Goal: Task Accomplishment & Management: Manage account settings

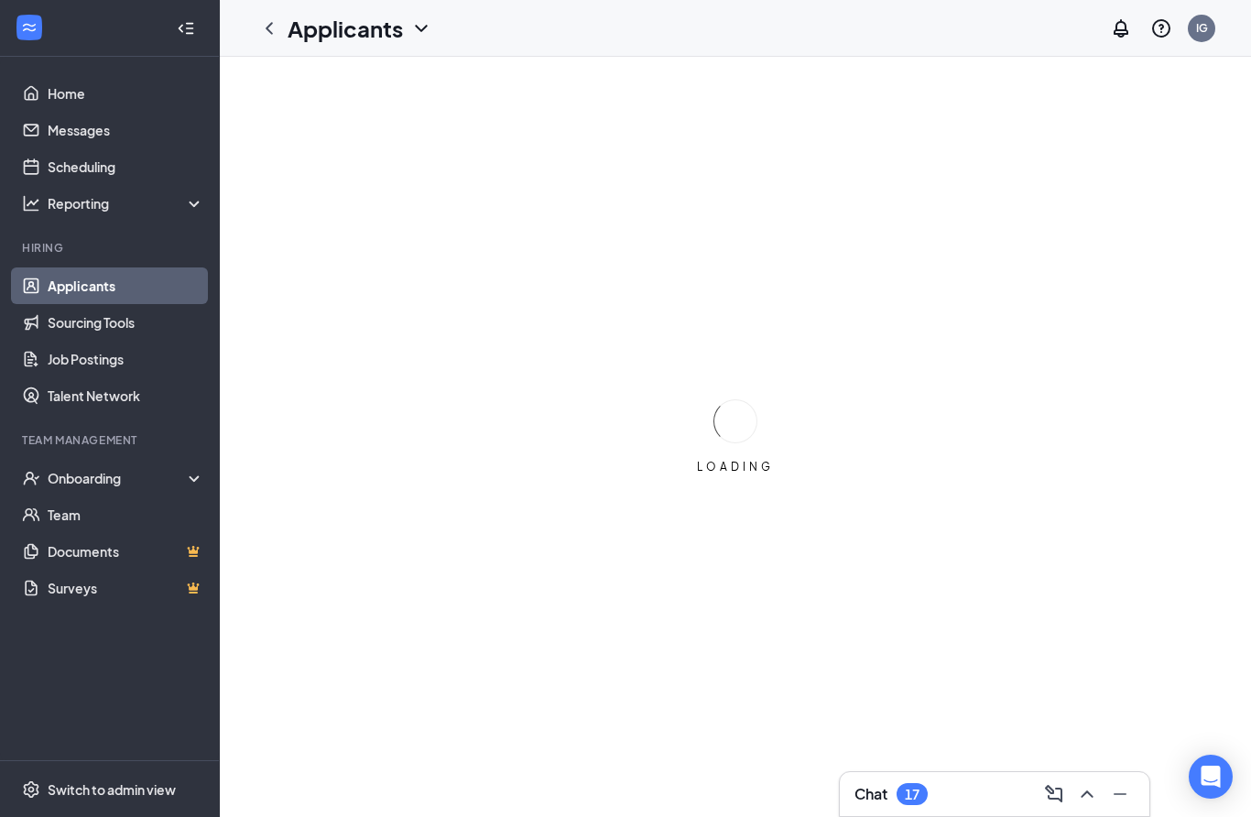
scroll to position [73, 0]
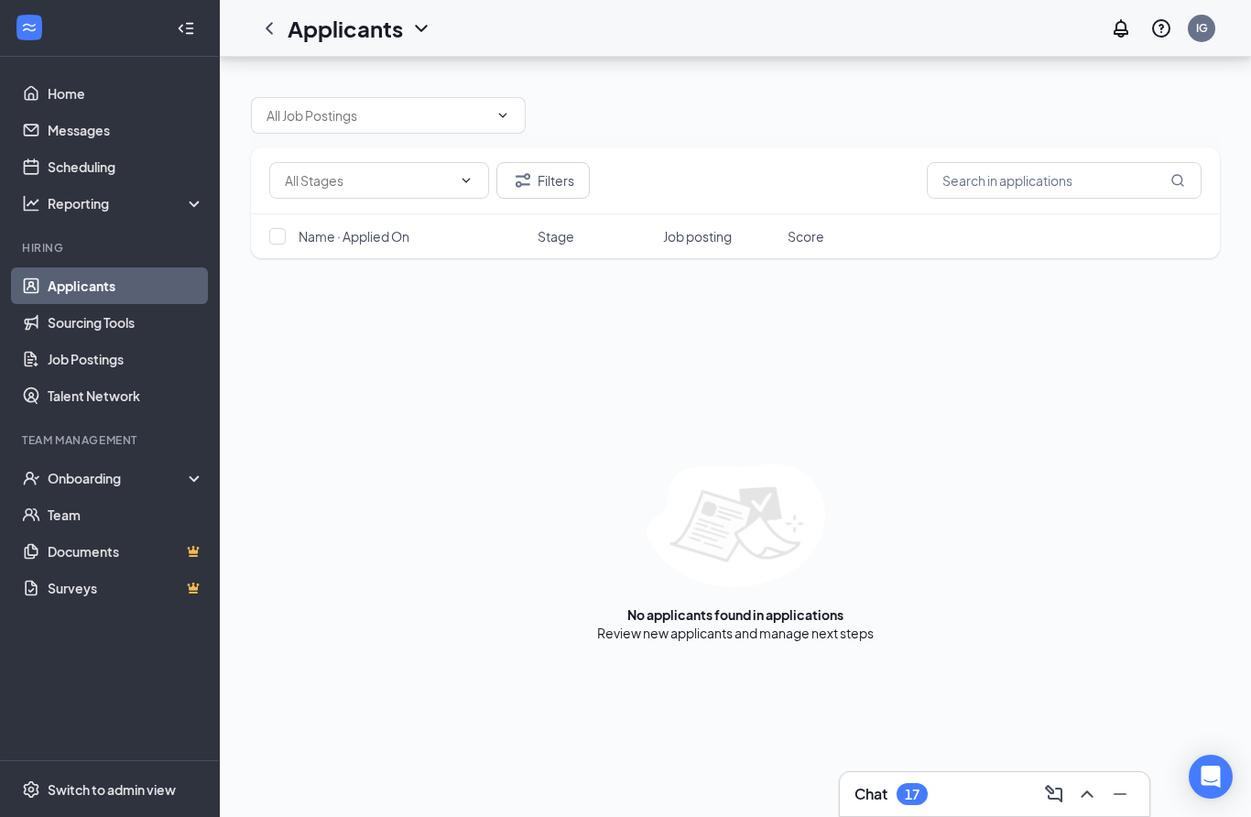
click at [495, 152] on button "Interviews · 20" at bounding box center [500, 179] width 152 height 55
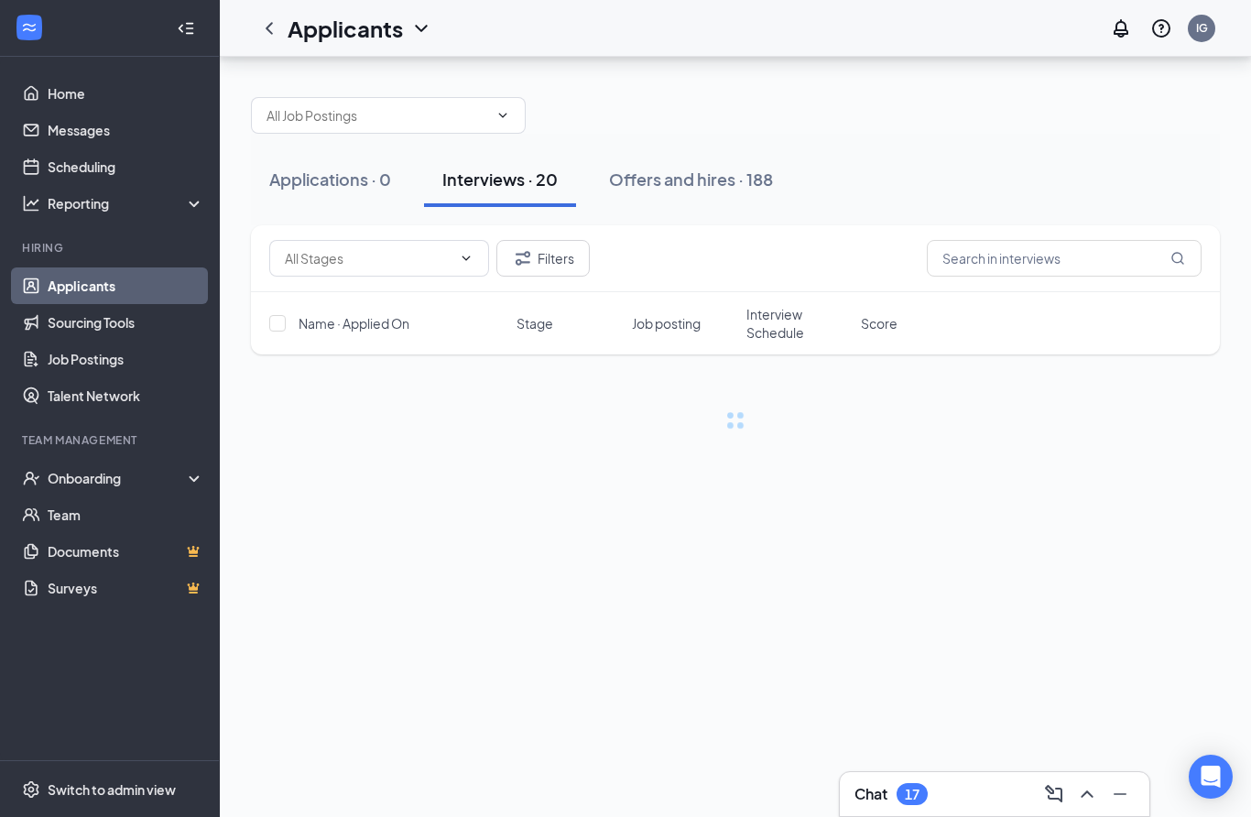
click at [492, 134] on div "Applications · 0 Interviews · 20 Offers and hires · 188" at bounding box center [735, 180] width 969 height 92
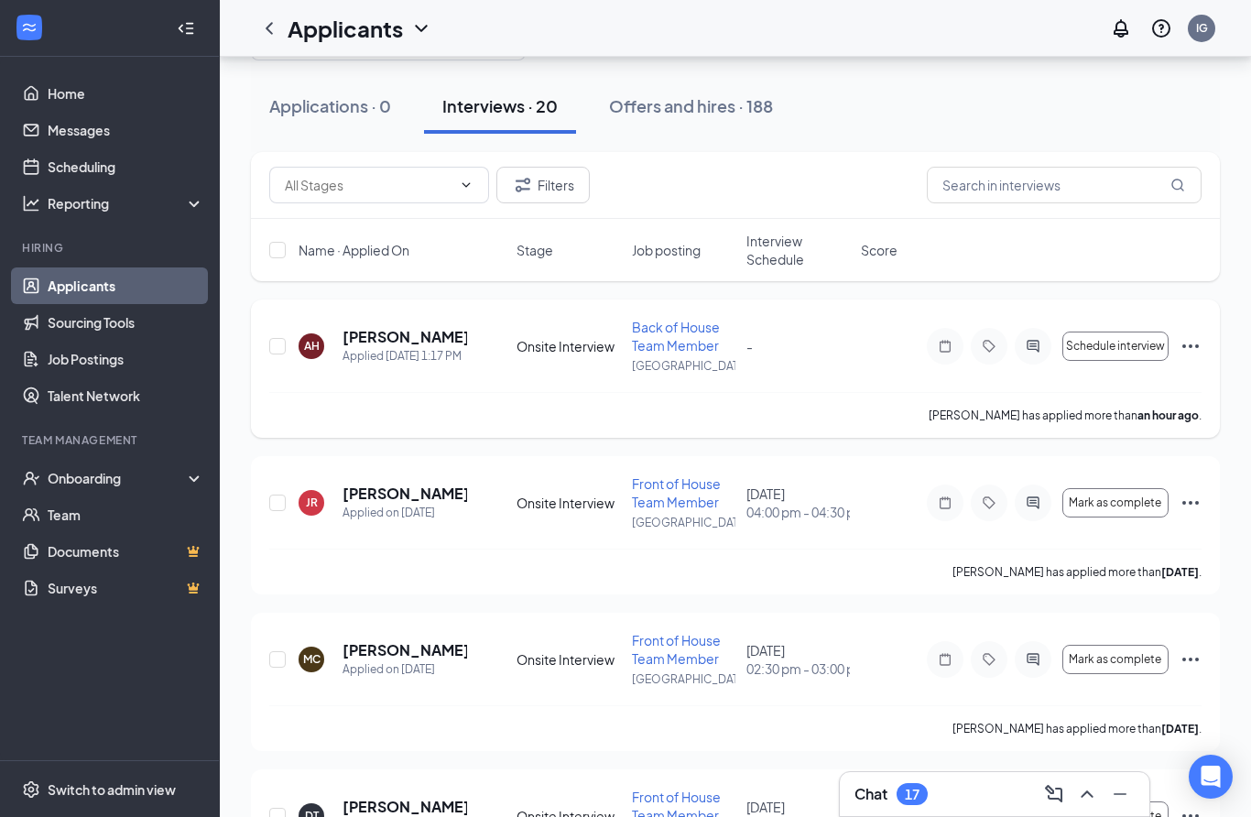
click at [654, 350] on span "Back of House Team Member" at bounding box center [676, 336] width 88 height 35
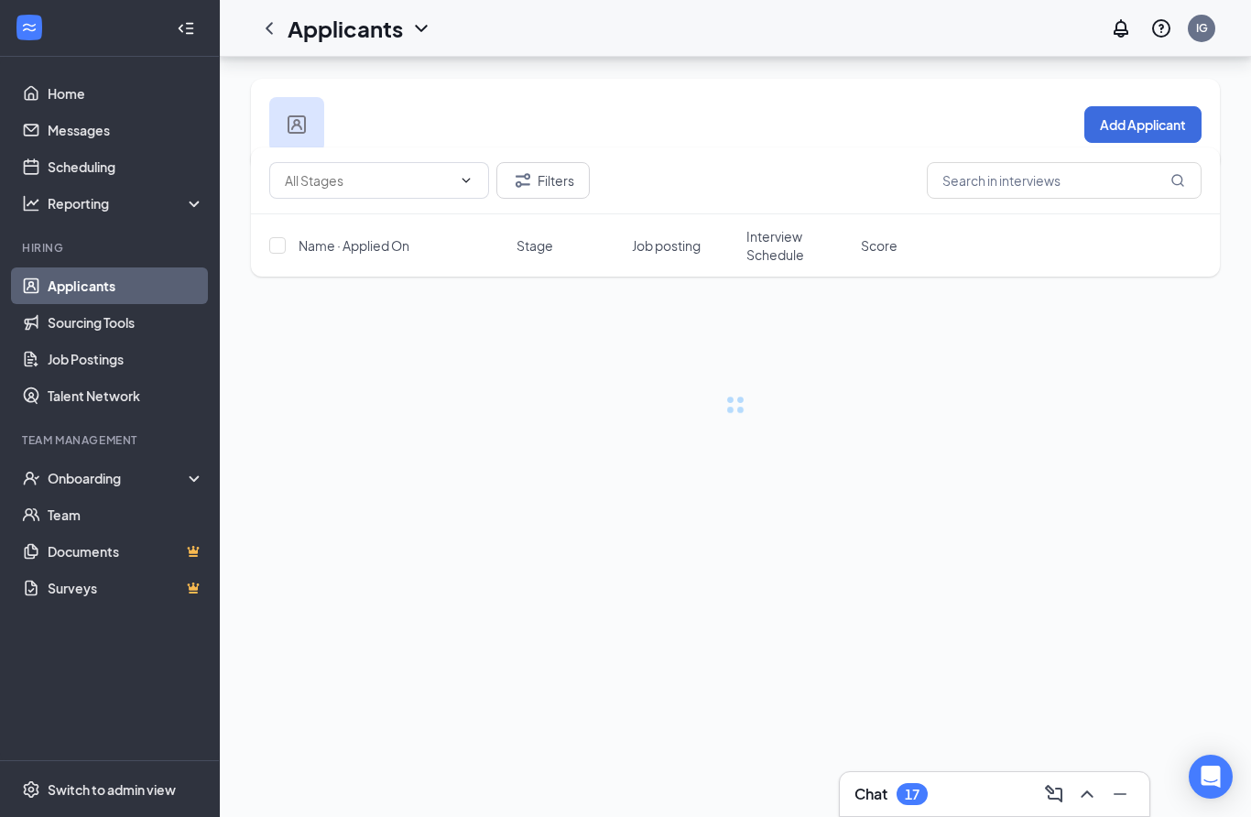
click at [679, 342] on div "Add Applicant Filters Name · Applied On Stage Job posting Interview Schedule Sc…" at bounding box center [735, 265] width 1031 height 416
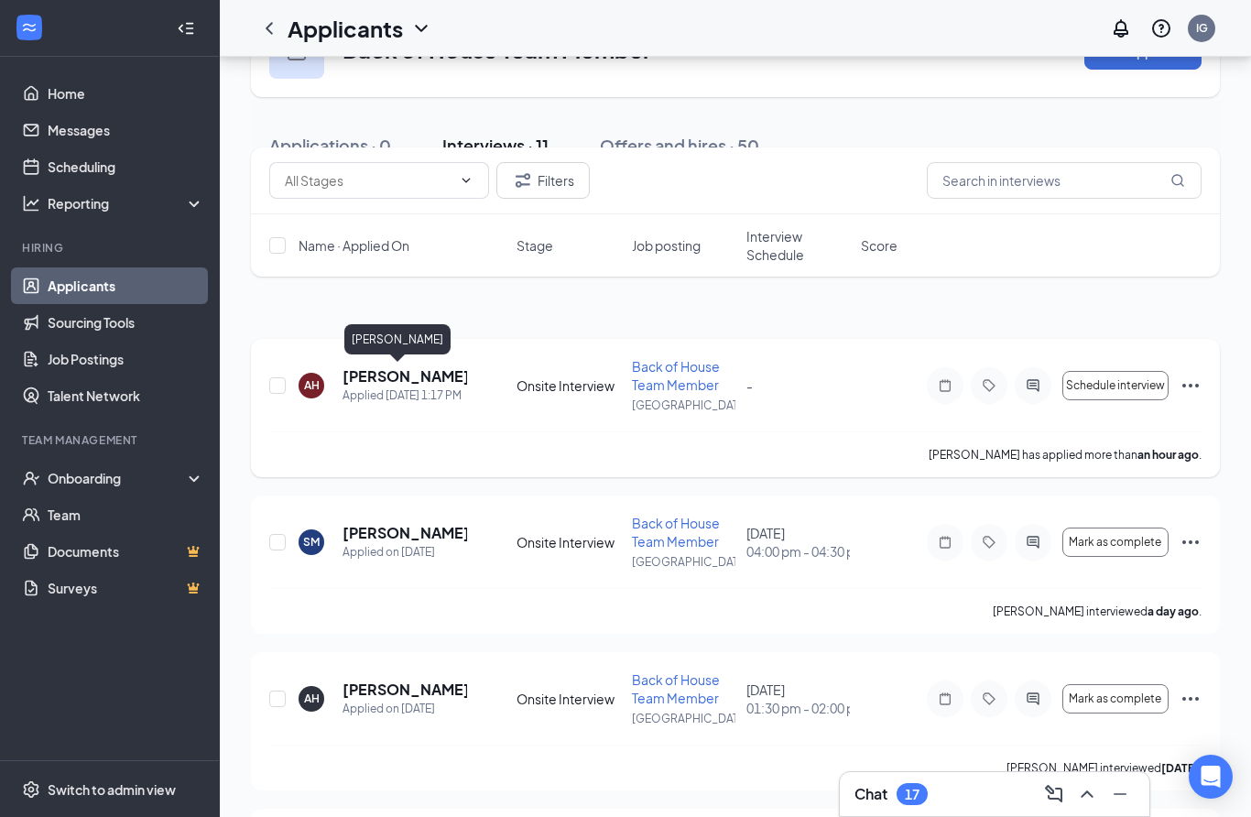
click at [381, 383] on h5 "[PERSON_NAME]" at bounding box center [404, 376] width 125 height 20
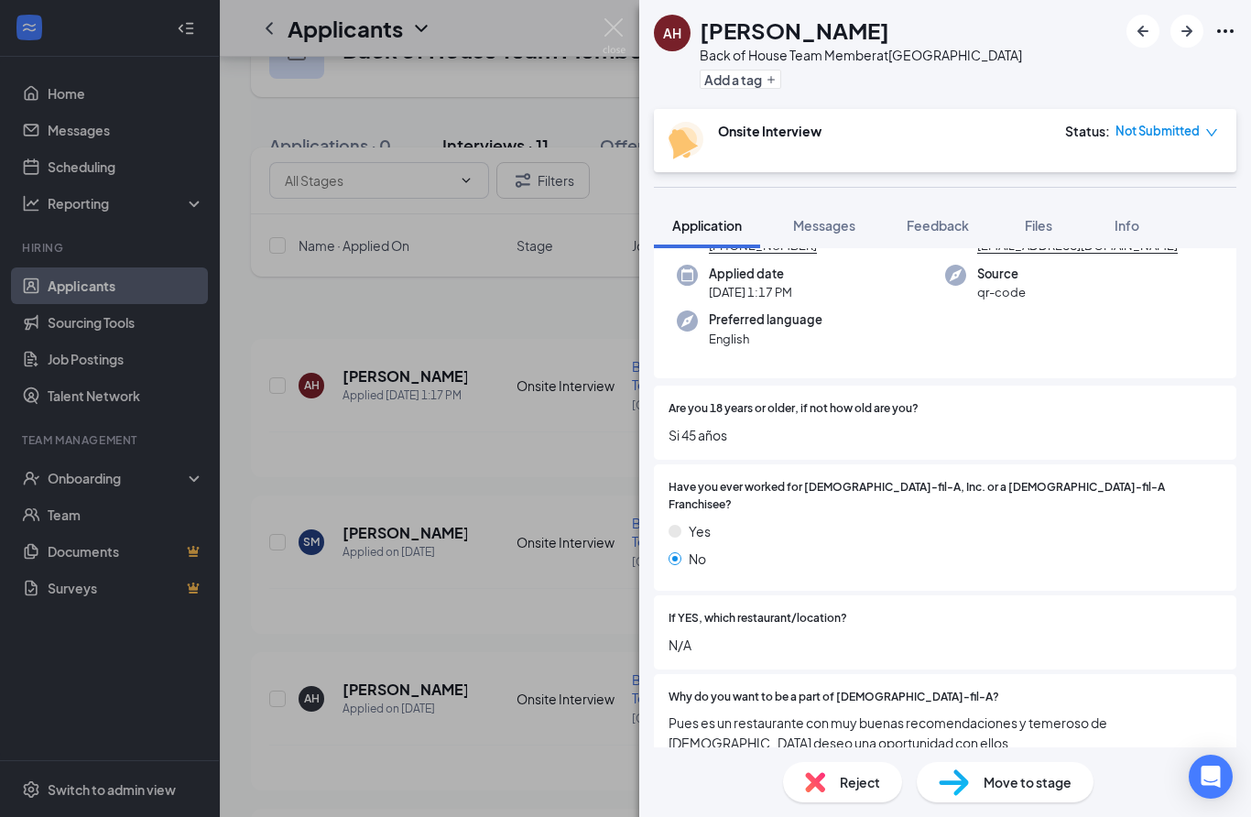
scroll to position [137, 0]
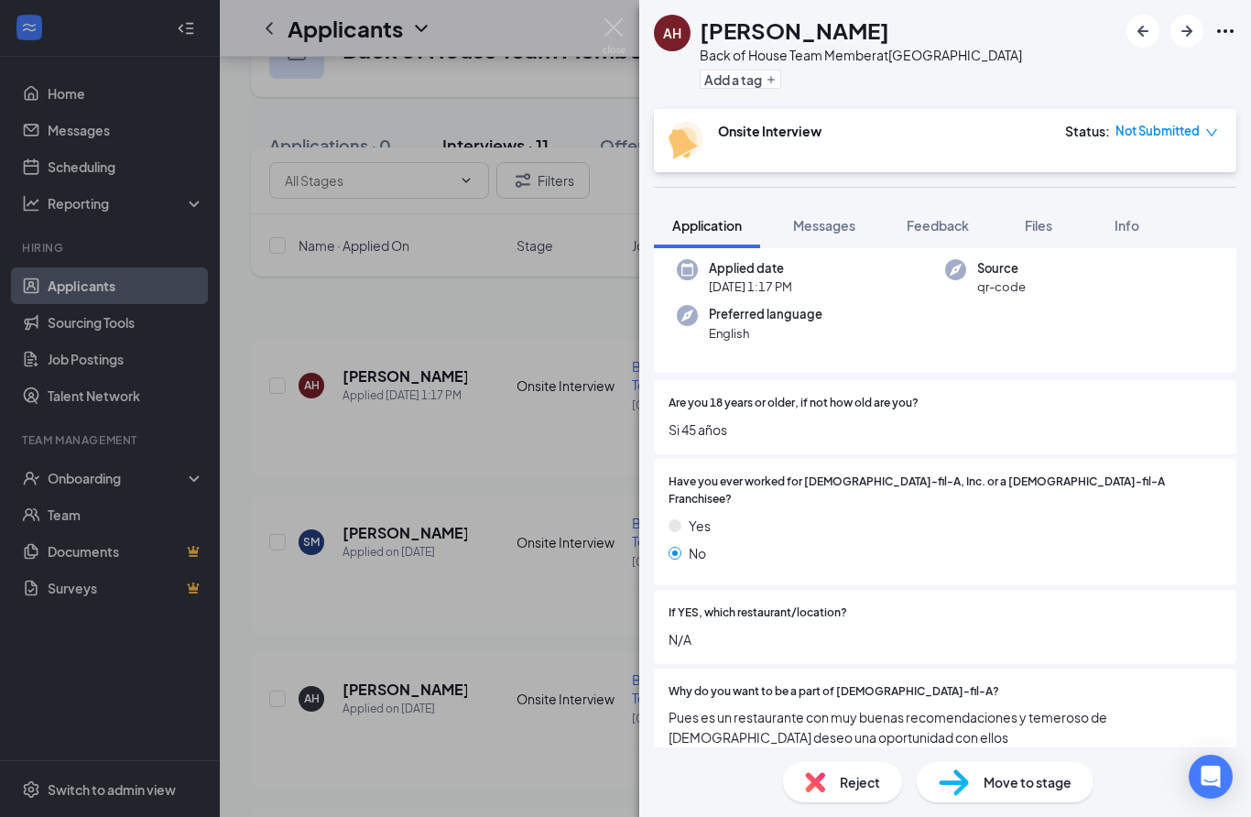
click at [491, 430] on div "AH [PERSON_NAME] Back of House Team Member at [GEOGRAPHIC_DATA] Add a tag Onsit…" at bounding box center [625, 408] width 1251 height 817
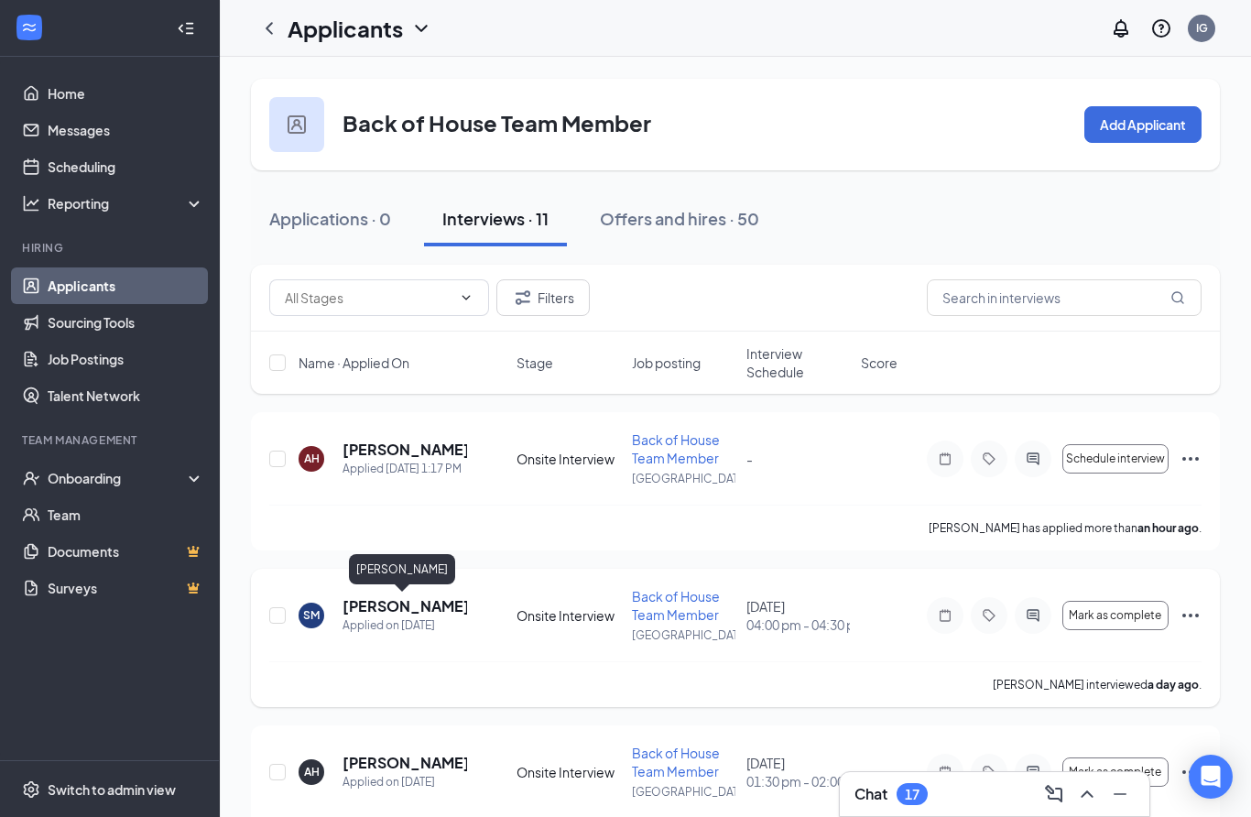
click at [418, 603] on h5 "[PERSON_NAME]" at bounding box center [404, 606] width 125 height 20
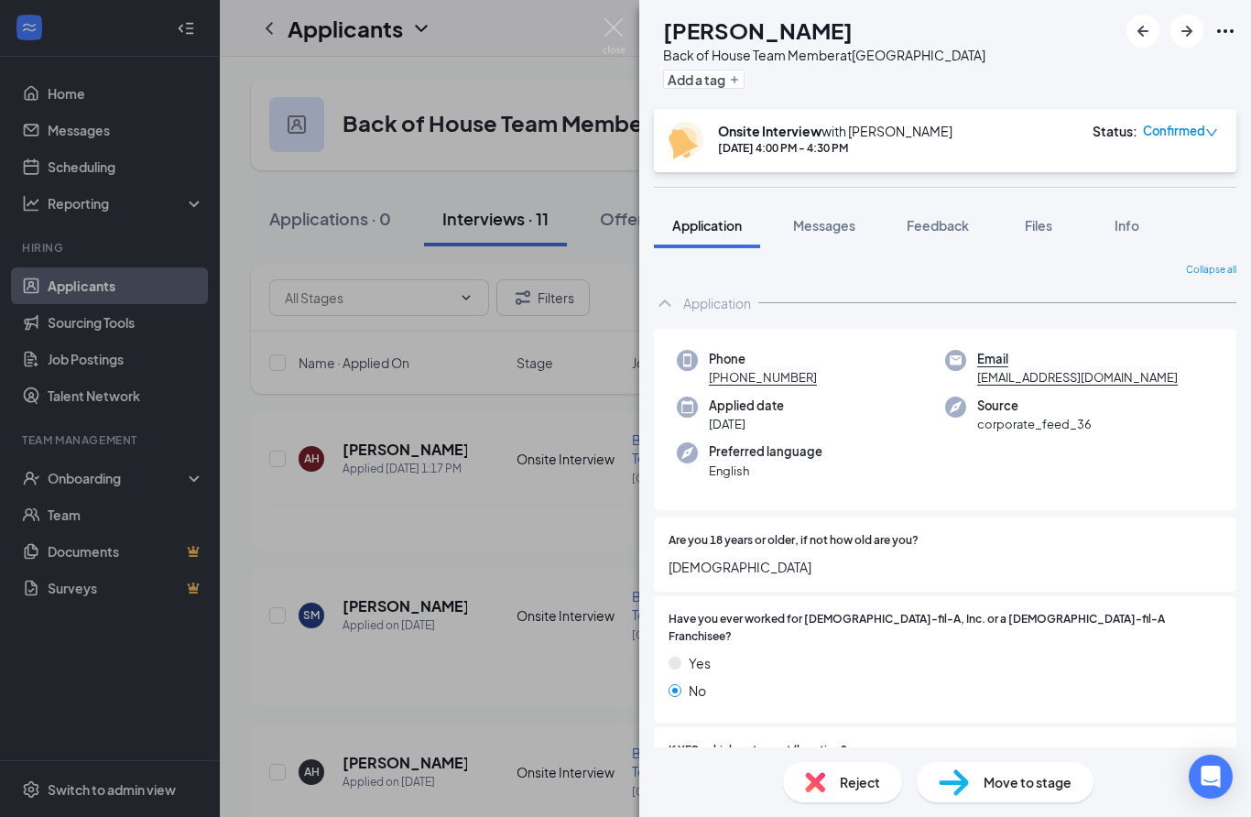
click at [1164, 136] on span "Confirmed" at bounding box center [1174, 131] width 62 height 18
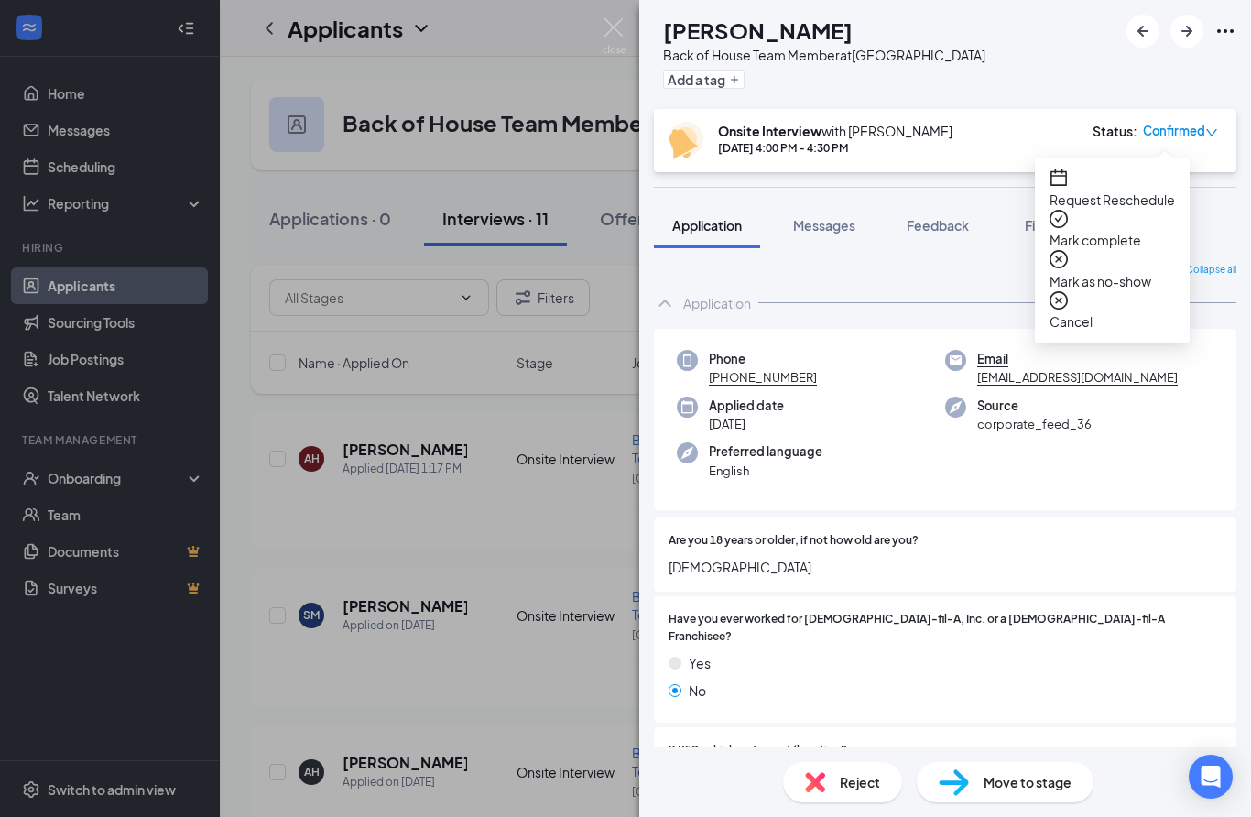
click at [916, 298] on div "Application" at bounding box center [945, 303] width 582 height 37
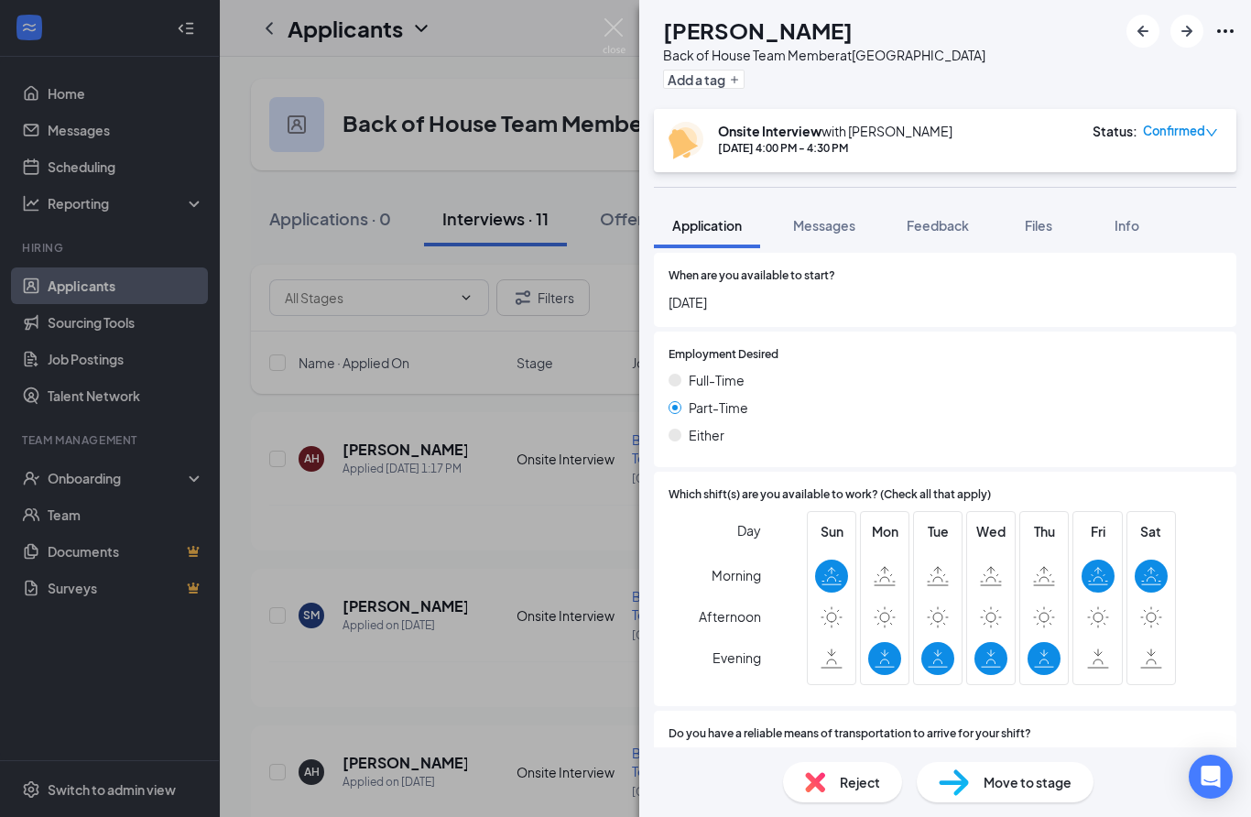
scroll to position [105, 0]
click at [212, 614] on div "[PERSON_NAME] Back of House Team Member at [GEOGRAPHIC_DATA] Add a tag Onsite I…" at bounding box center [625, 408] width 1251 height 817
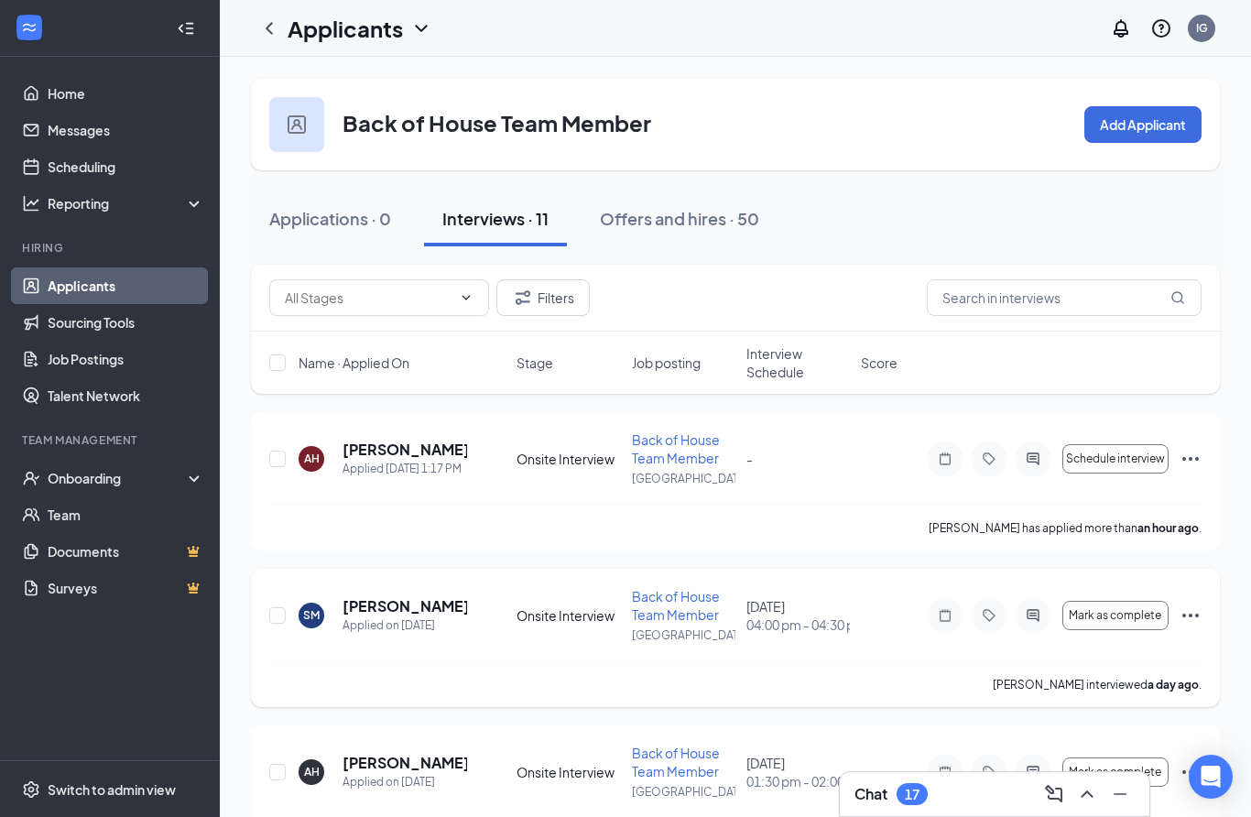
click at [270, 649] on div "[PERSON_NAME] Applied on [DATE] Onsite Interview Back of House Team Member [GEO…" at bounding box center [735, 624] width 932 height 74
click at [1109, 619] on span "Mark as complete" at bounding box center [1115, 615] width 92 height 13
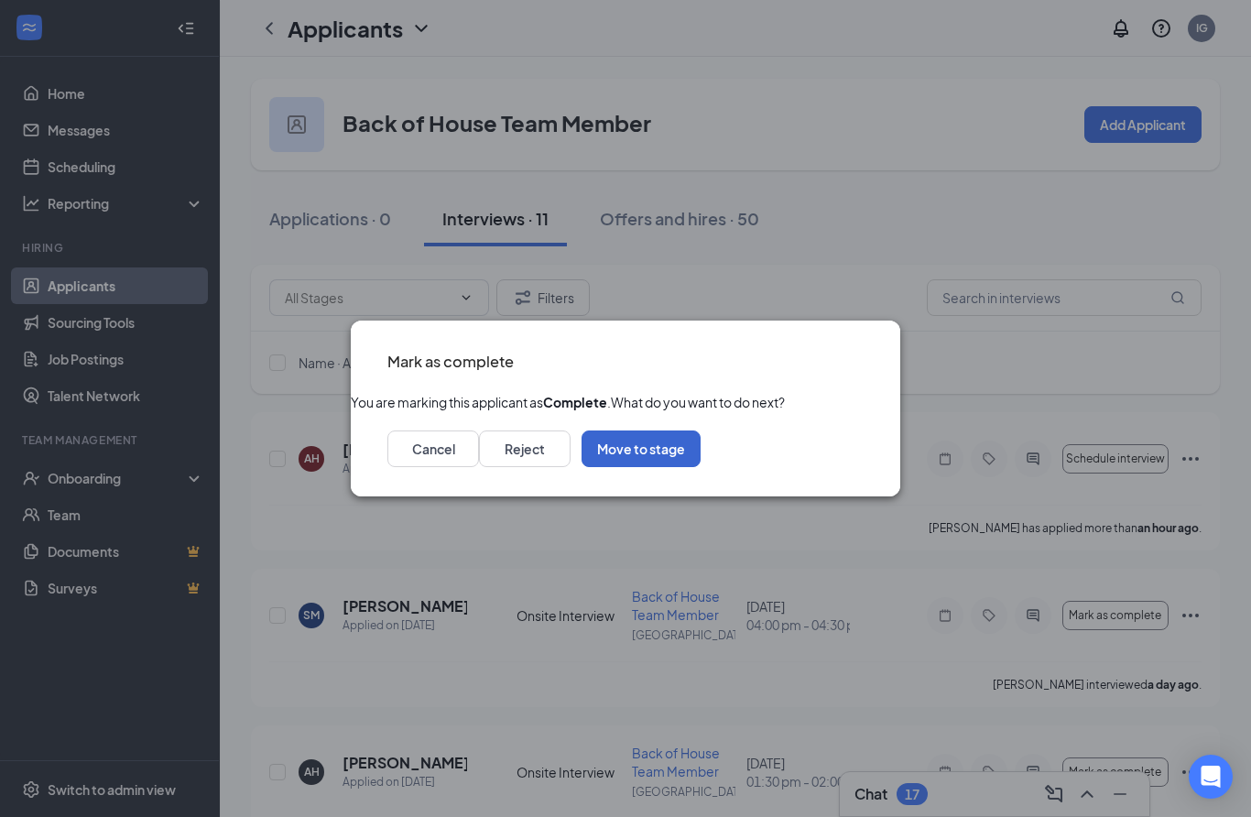
click at [701, 467] on button "Move to stage" at bounding box center [641, 448] width 119 height 37
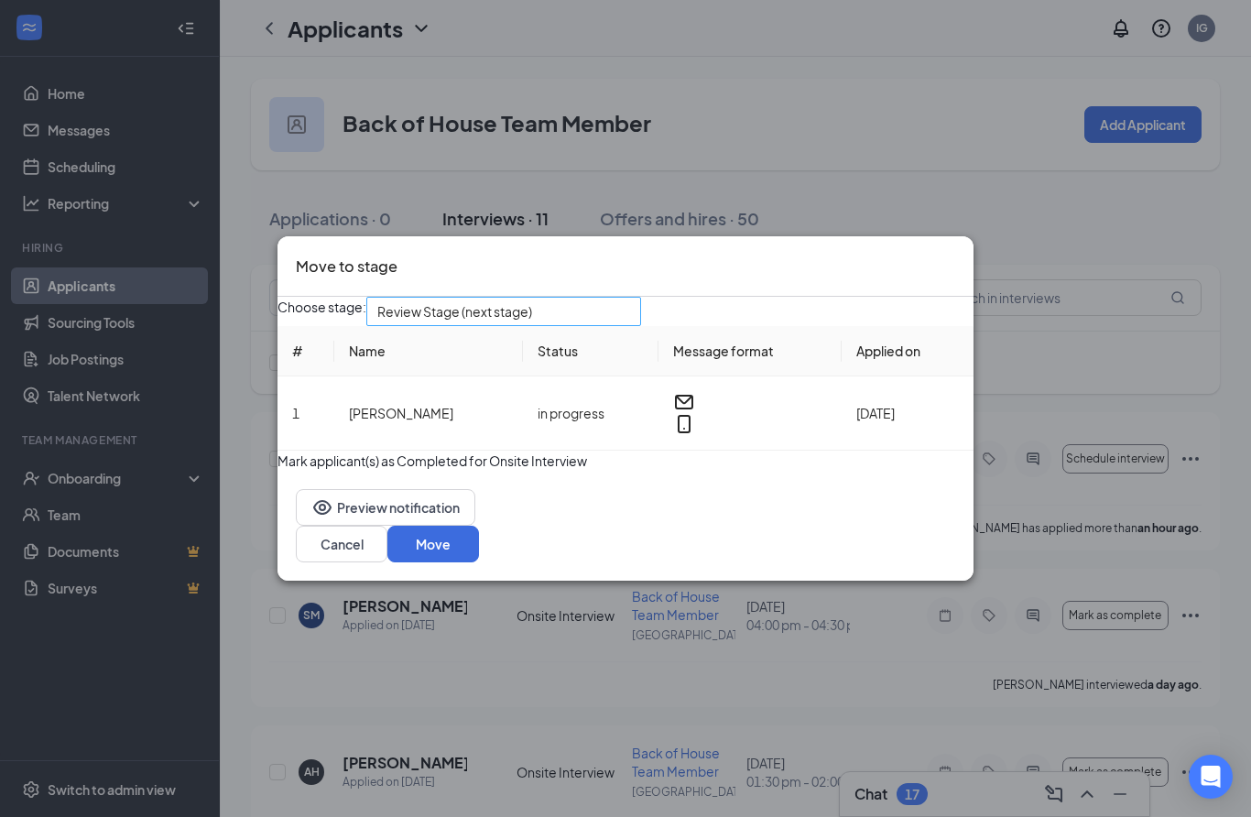
click at [591, 304] on span "Review Stage (next stage)" at bounding box center [495, 322] width 236 height 49
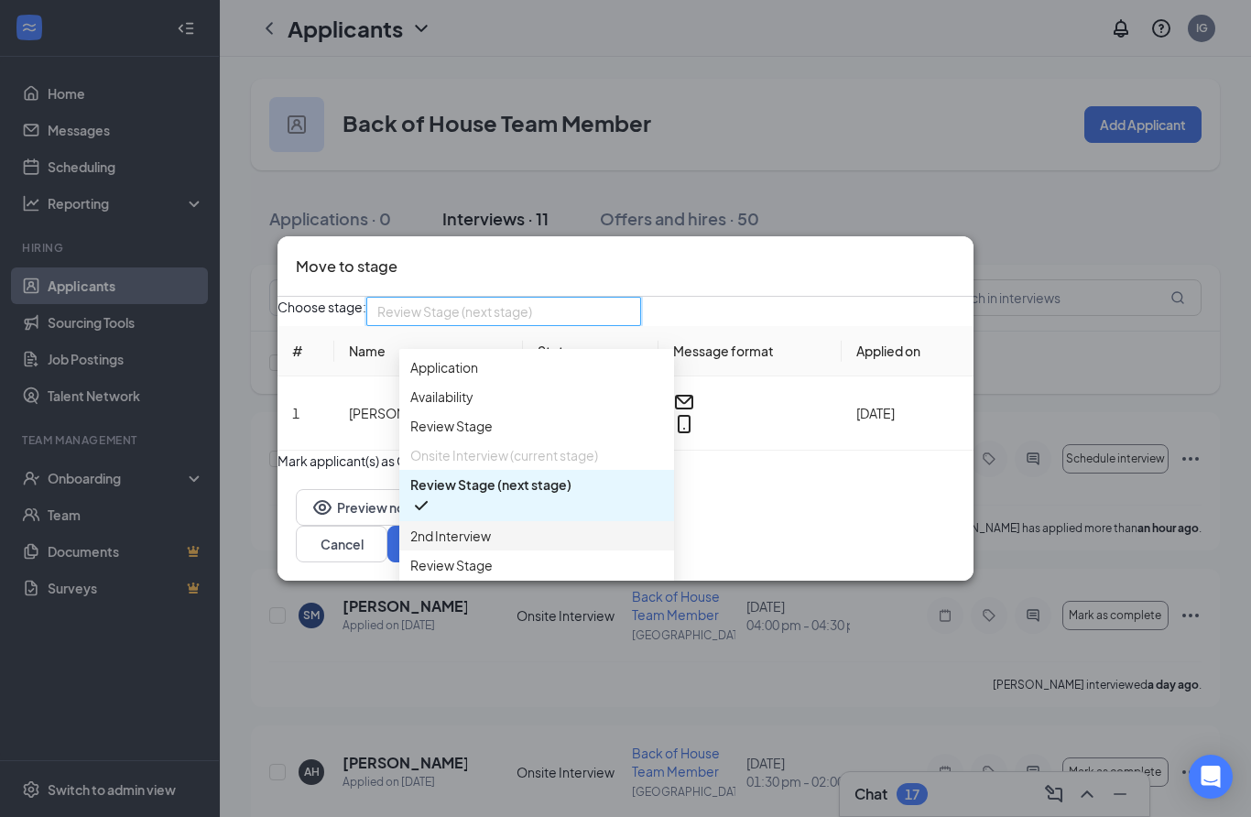
click at [537, 546] on span "2nd Interview" at bounding box center [536, 536] width 253 height 20
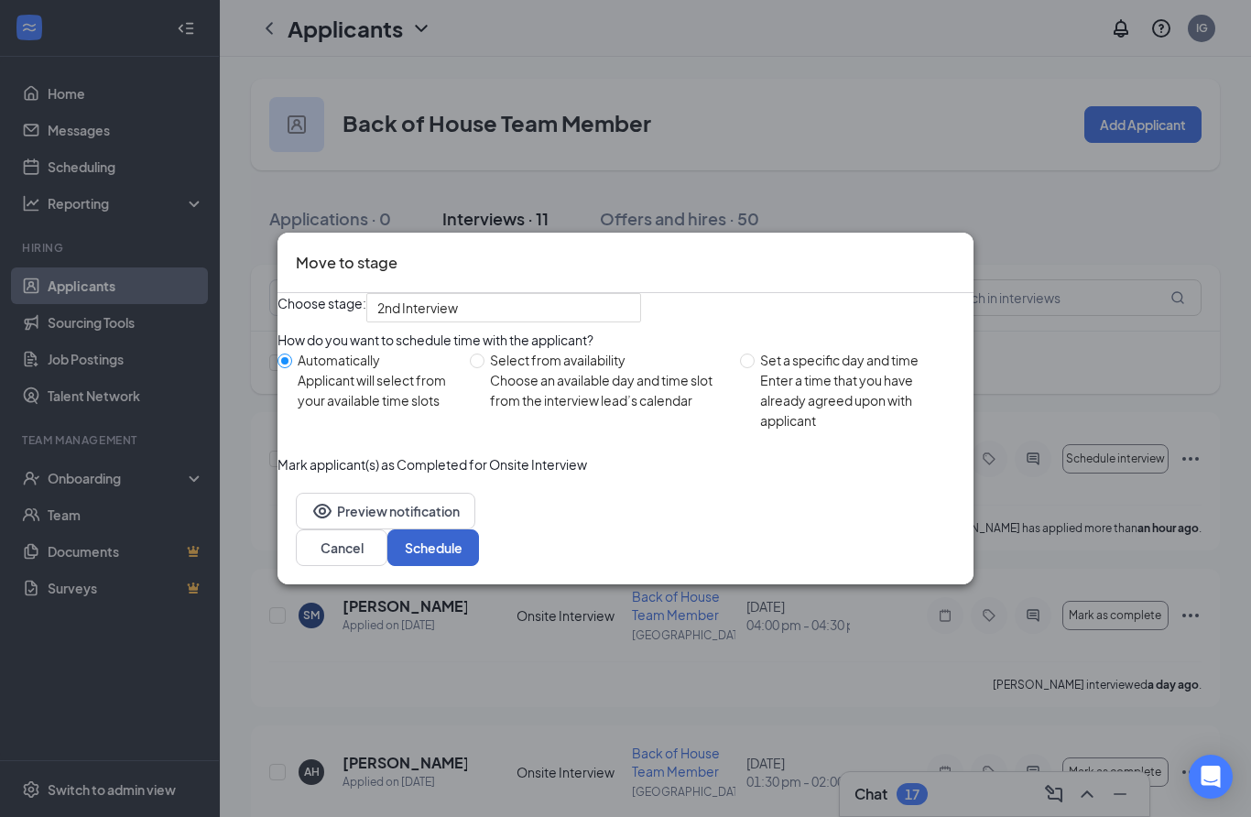
click at [479, 566] on button "Schedule" at bounding box center [433, 547] width 92 height 37
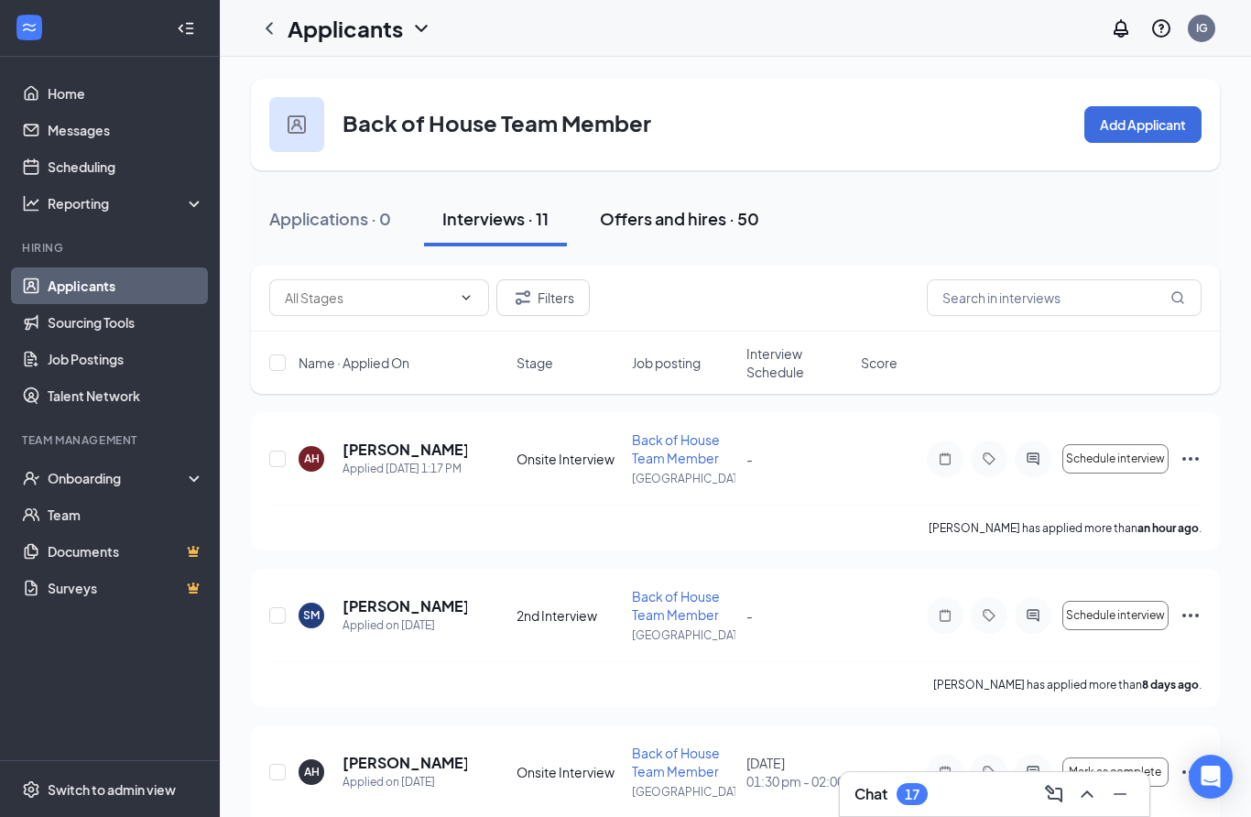
click at [751, 238] on button "Offers and hires · 50" at bounding box center [680, 218] width 196 height 55
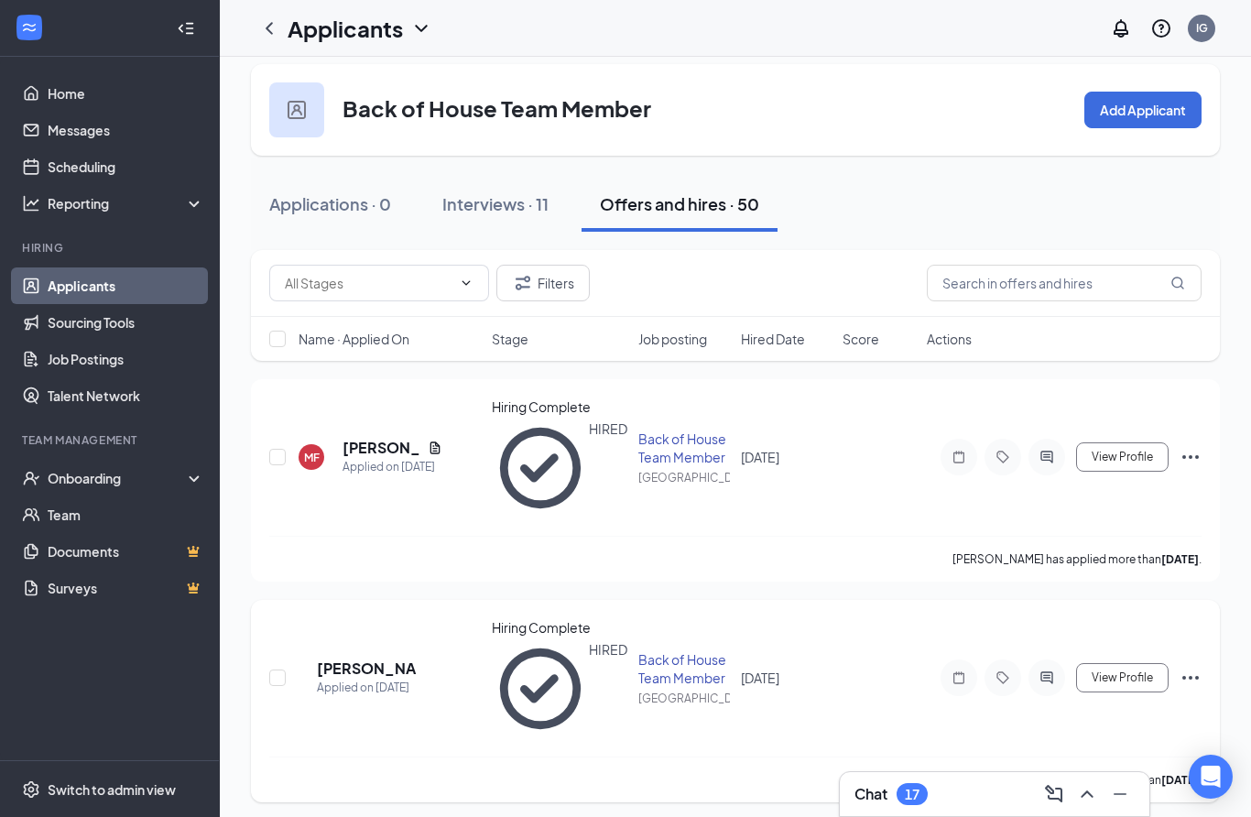
scroll to position [17, 0]
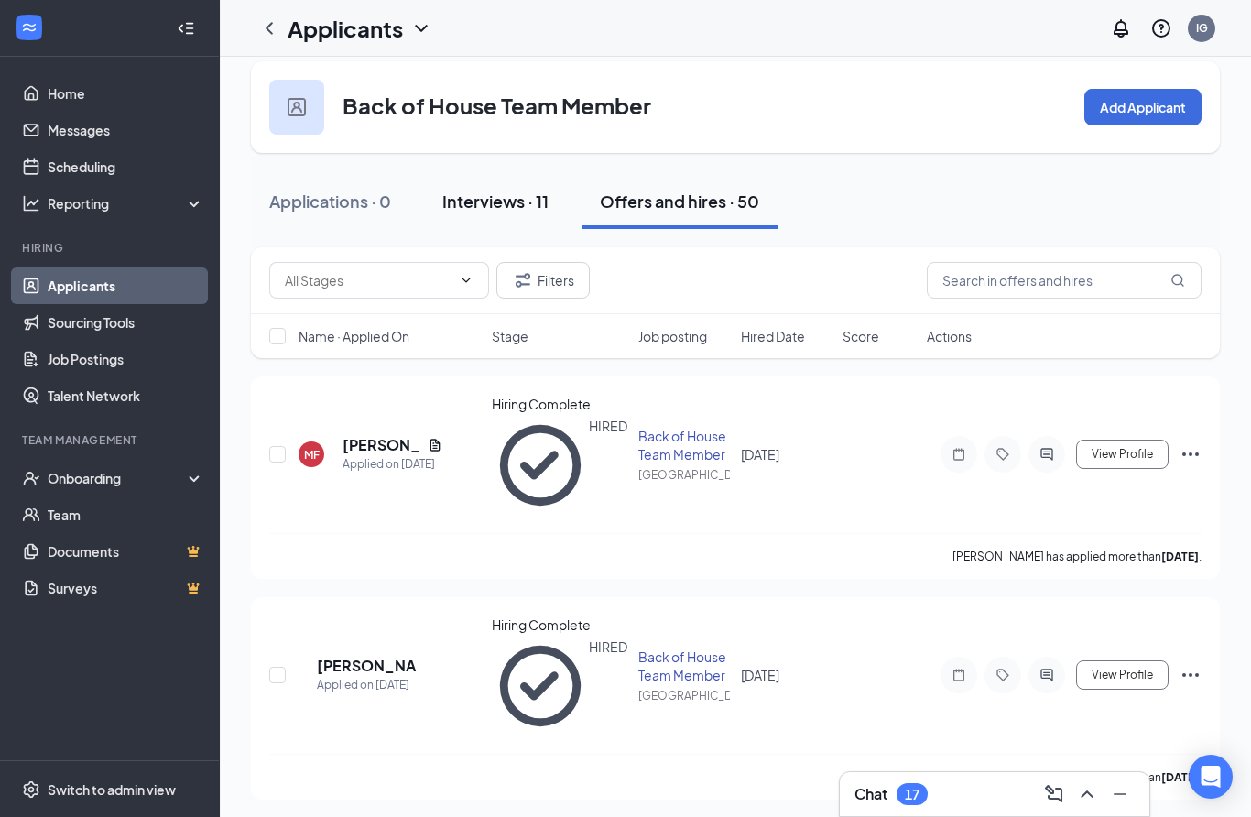
click at [504, 193] on div "Interviews · 11" at bounding box center [495, 201] width 106 height 23
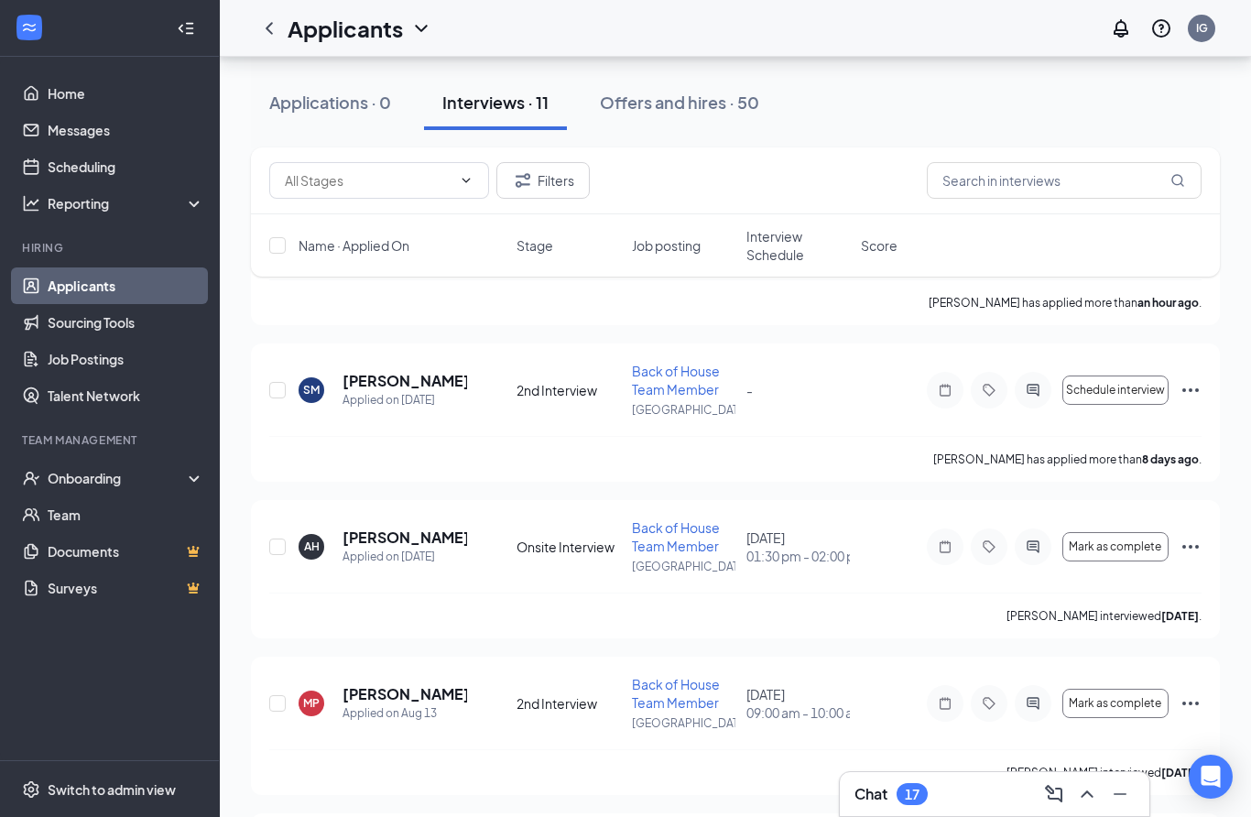
scroll to position [220, 0]
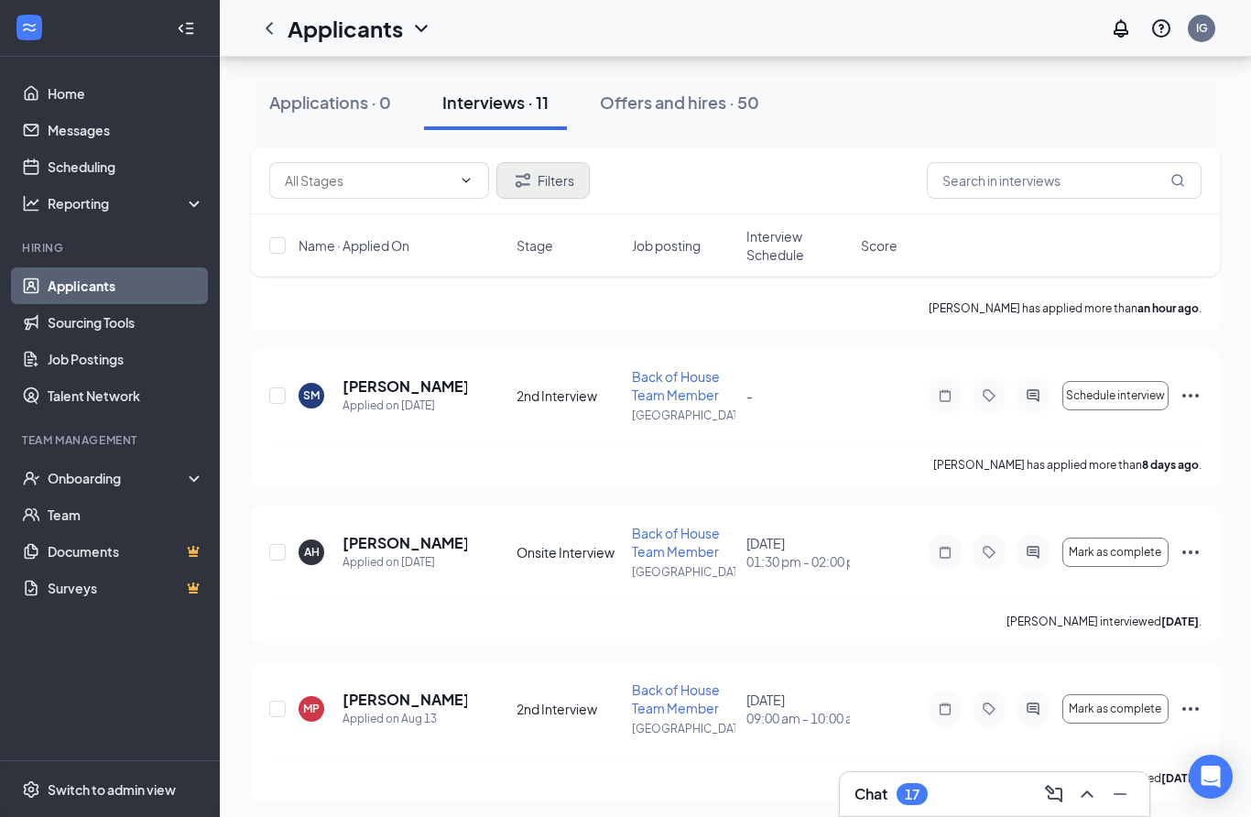
click at [569, 183] on button "Filters" at bounding box center [542, 180] width 93 height 37
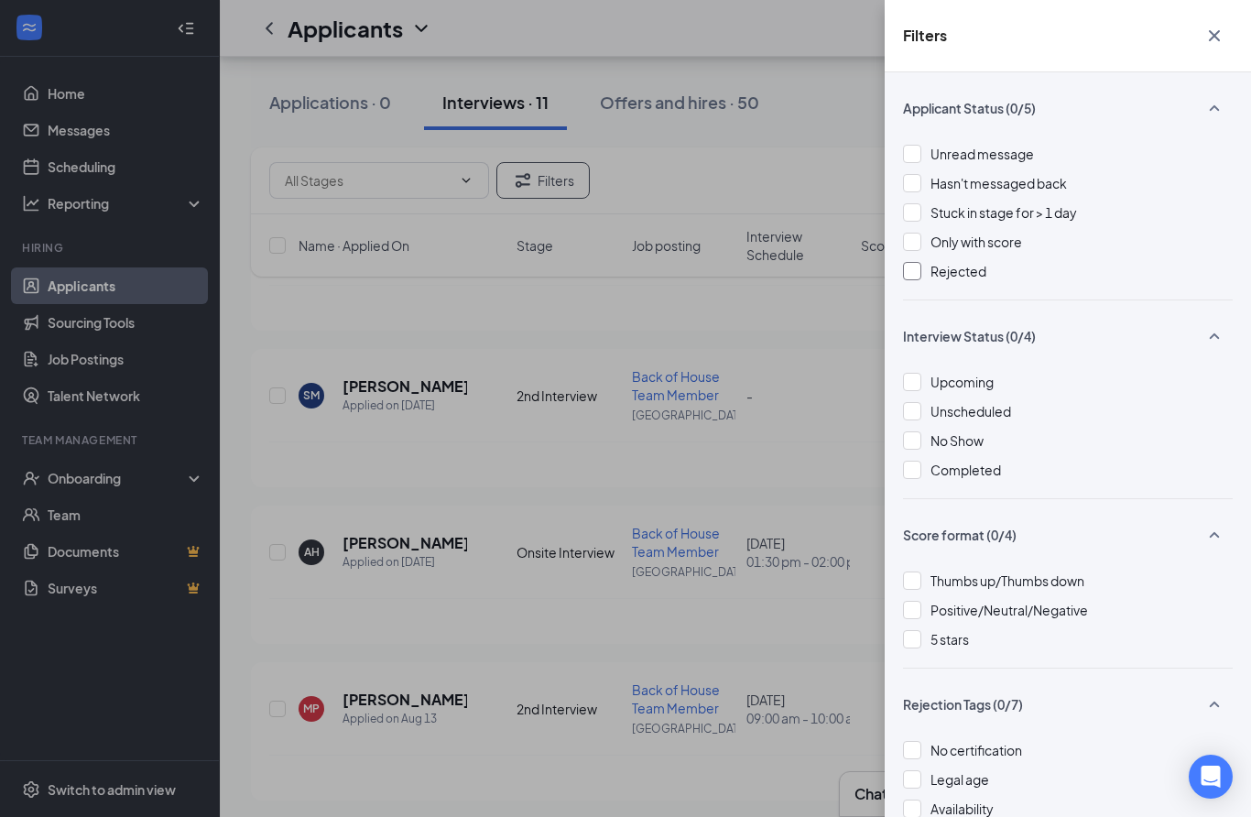
click at [908, 273] on div at bounding box center [912, 271] width 18 height 18
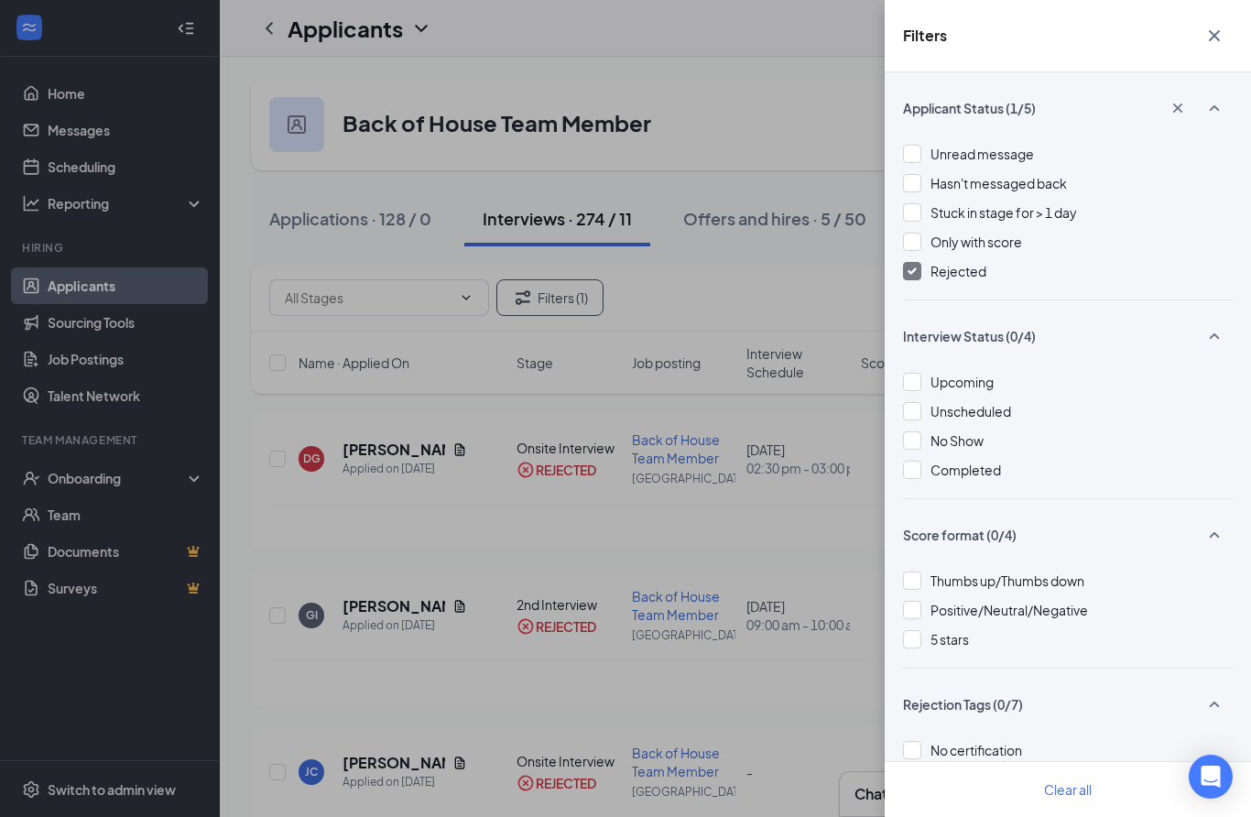
click at [814, 602] on div "Filters Applicant Status (1/5) Unread message Hasn't messaged back Stuck in sta…" at bounding box center [625, 408] width 1251 height 817
click at [864, 561] on div "Filters Applicant Status (1/5) Unread message Hasn't messaged back Stuck in sta…" at bounding box center [625, 408] width 1251 height 817
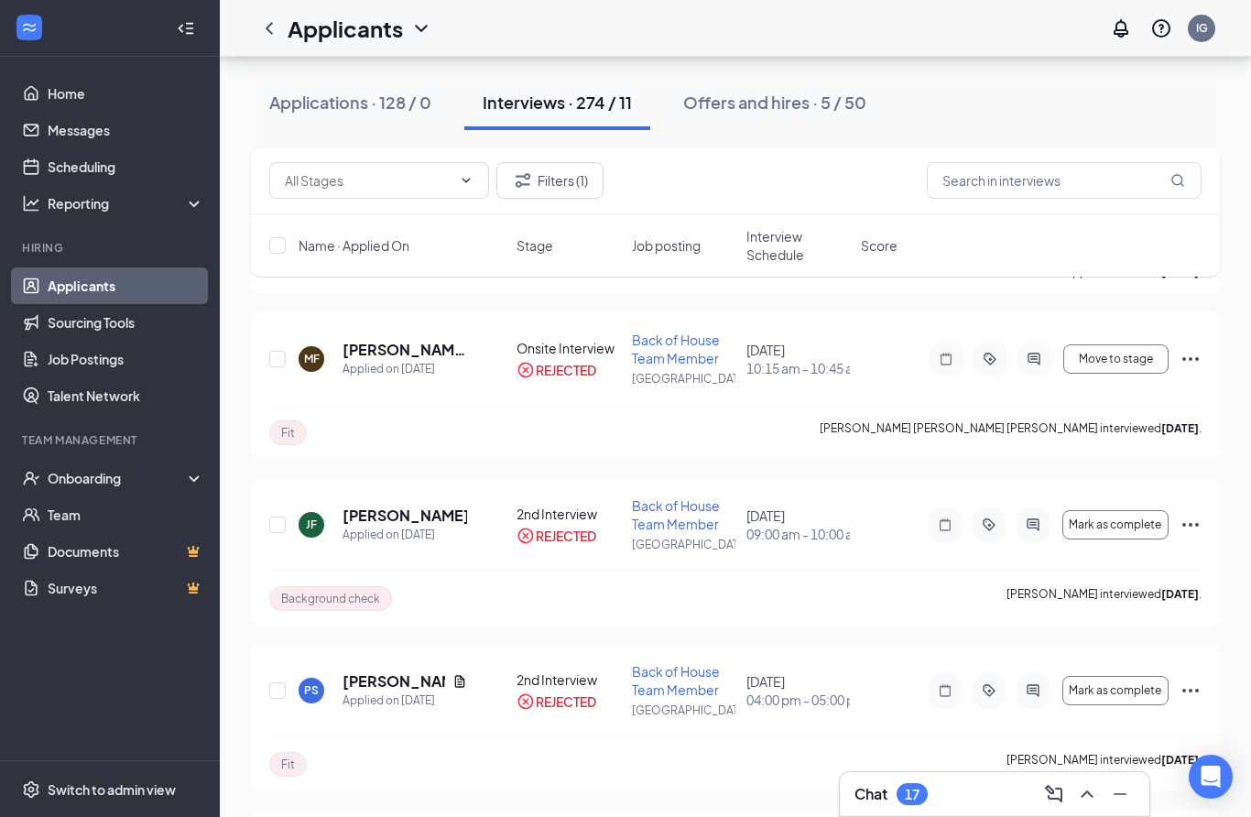
scroll to position [7049, 0]
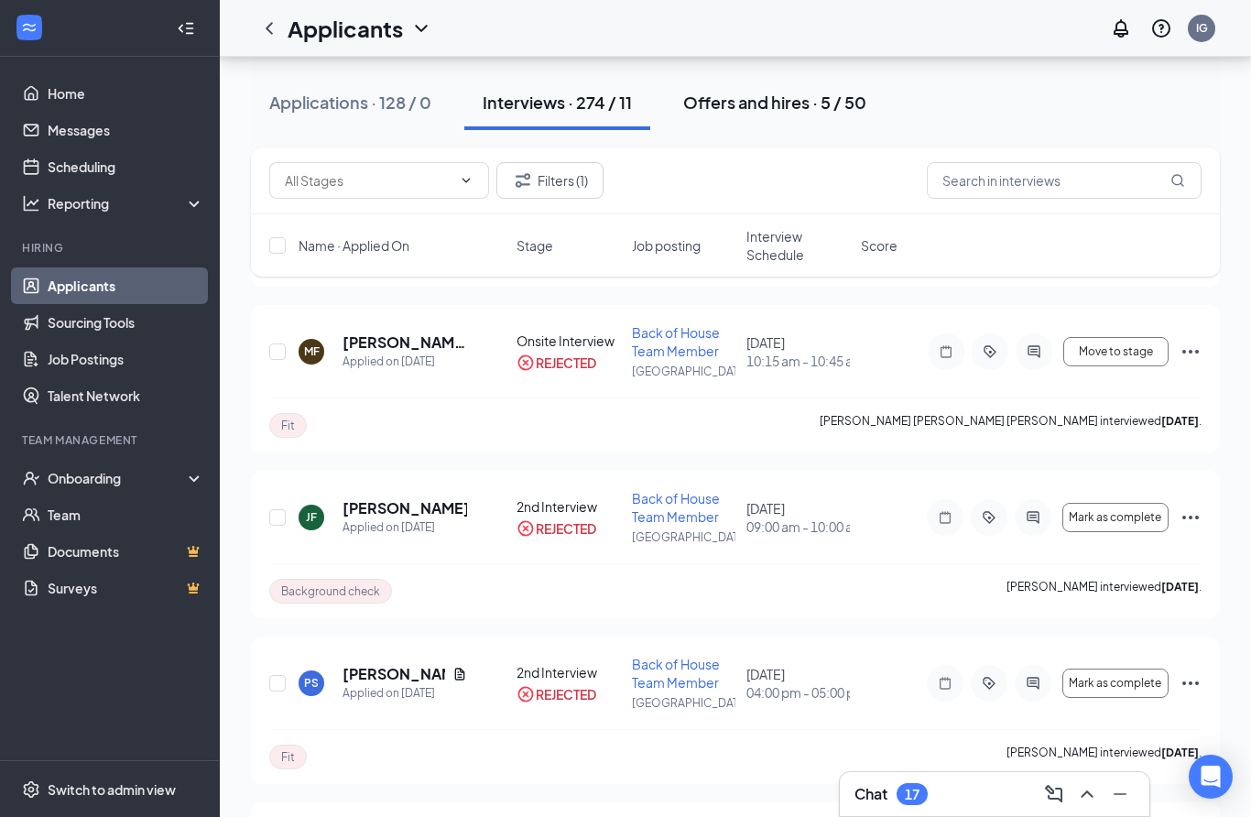
click at [780, 111] on div "Offers and hires · 5 / 50" at bounding box center [774, 102] width 183 height 23
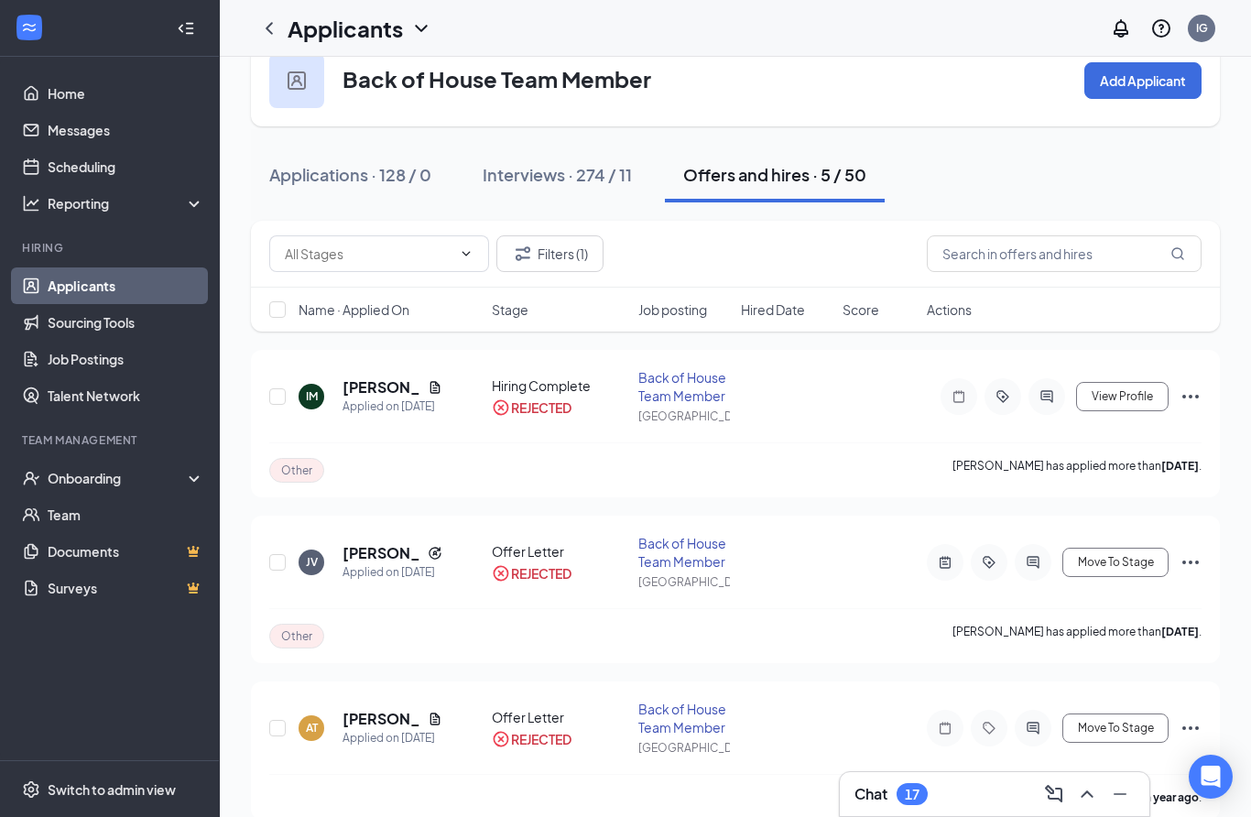
scroll to position [45, 0]
click at [580, 252] on button "Filters (1)" at bounding box center [549, 252] width 107 height 37
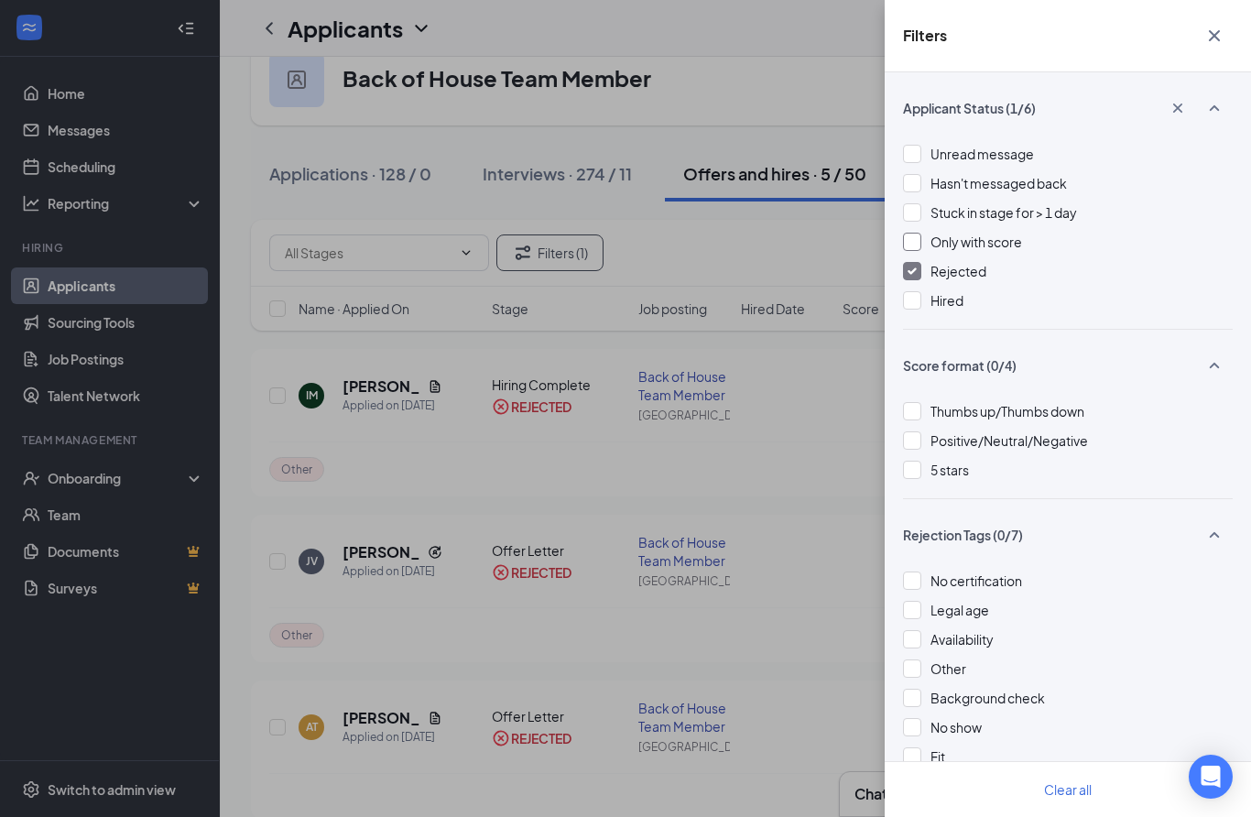
click at [914, 251] on div "Only with score" at bounding box center [1068, 242] width 330 height 20
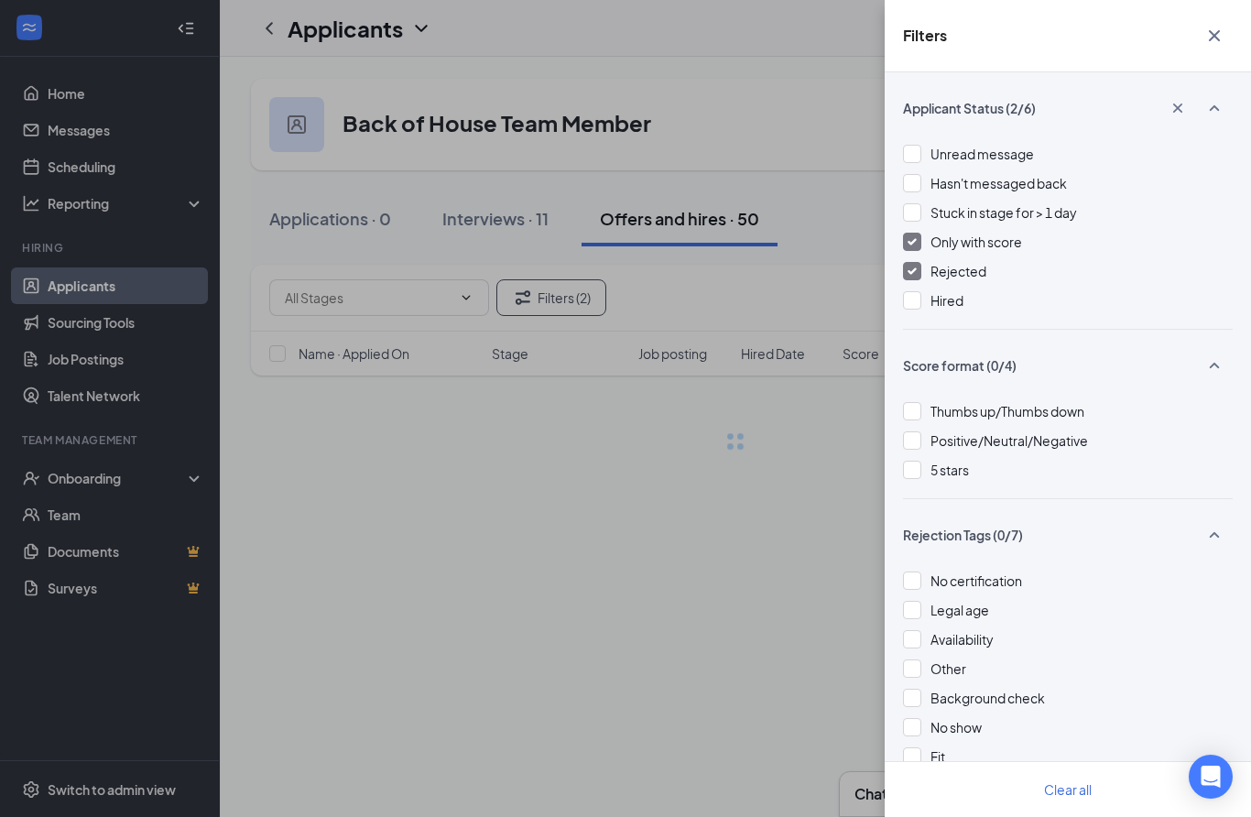
scroll to position [73, 0]
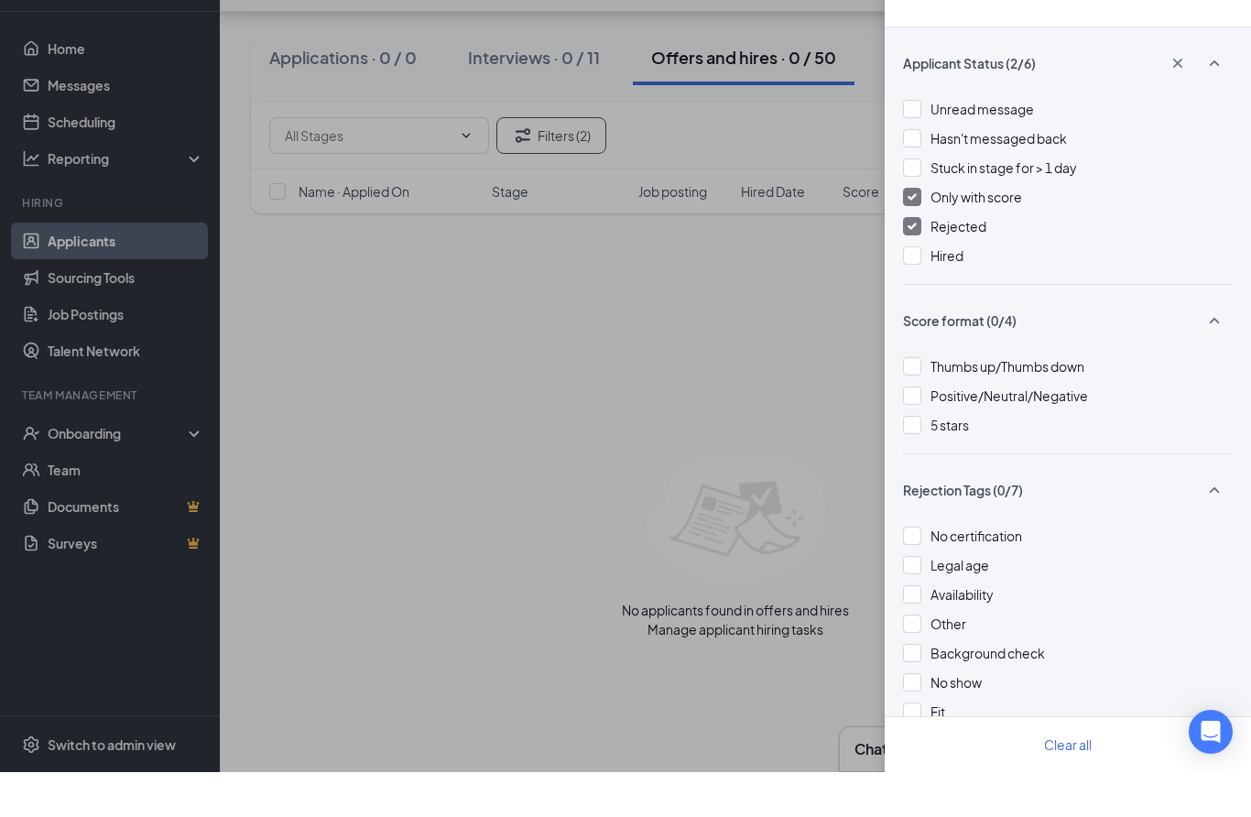
click at [925, 261] on div "Rejected" at bounding box center [1068, 271] width 330 height 20
click at [916, 238] on img at bounding box center [912, 241] width 9 height 7
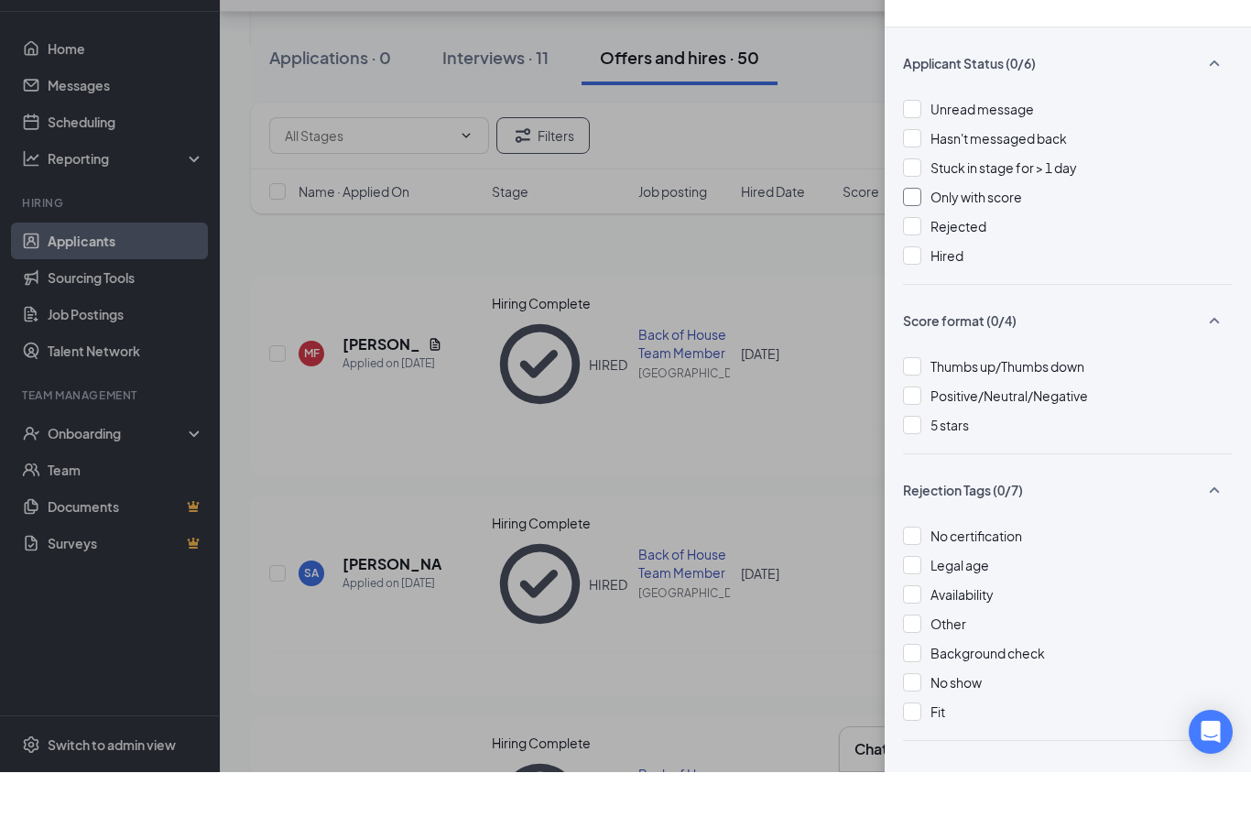
scroll to position [118, 0]
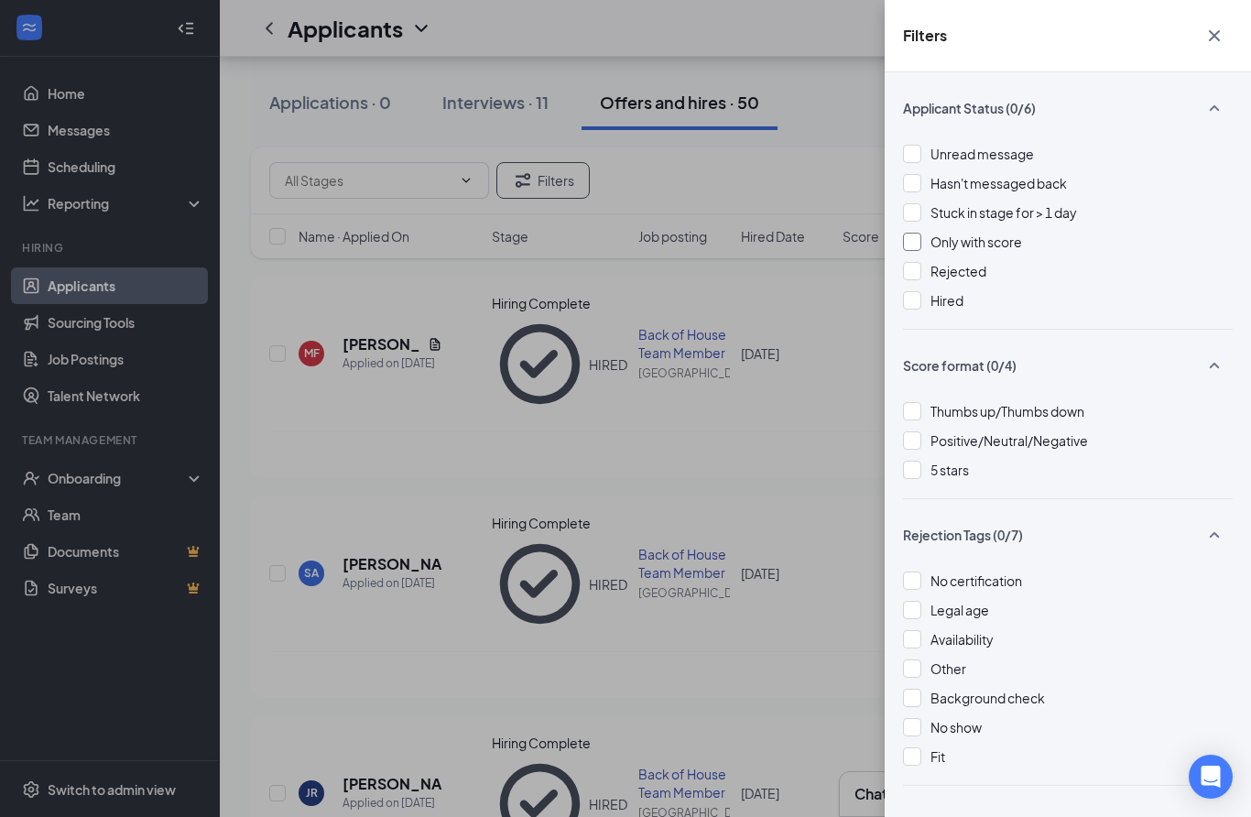
click at [751, 582] on div "Filters Applicant Status (0/6) Unread message Hasn't messaged back Stuck in sta…" at bounding box center [625, 408] width 1251 height 817
click at [738, 234] on div "Filters Applicant Status (0/6) Unread message Hasn't messaged back Stuck in sta…" at bounding box center [625, 408] width 1251 height 817
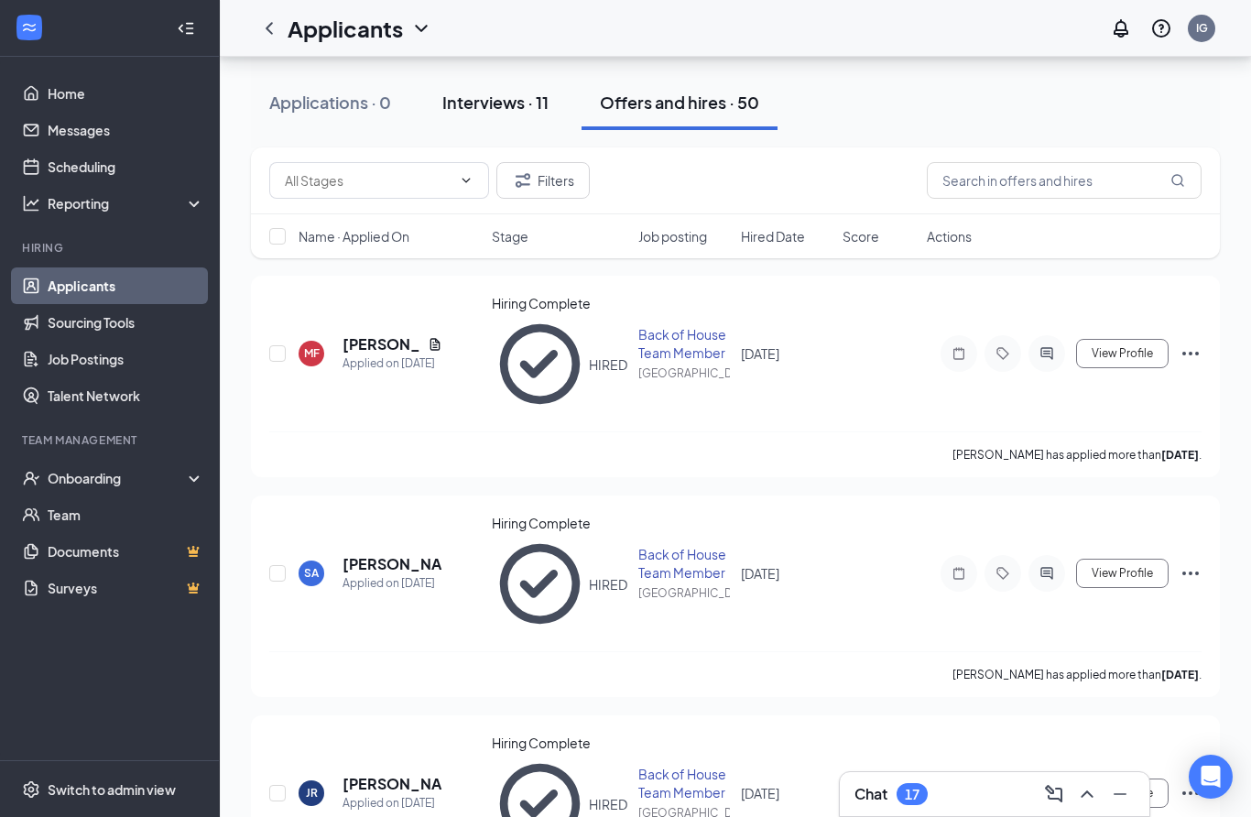
click at [506, 123] on button "Interviews · 11" at bounding box center [495, 102] width 143 height 55
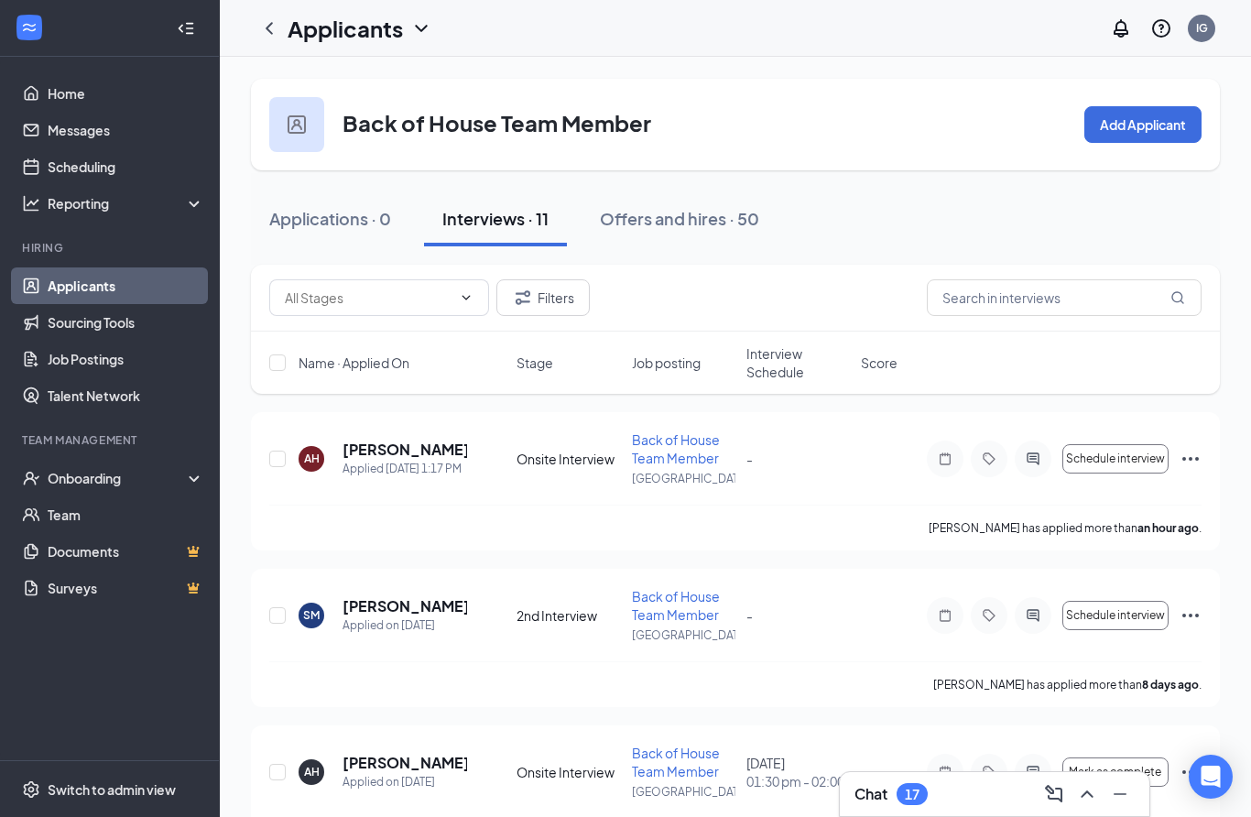
click at [908, 797] on div "17" at bounding box center [912, 795] width 15 height 16
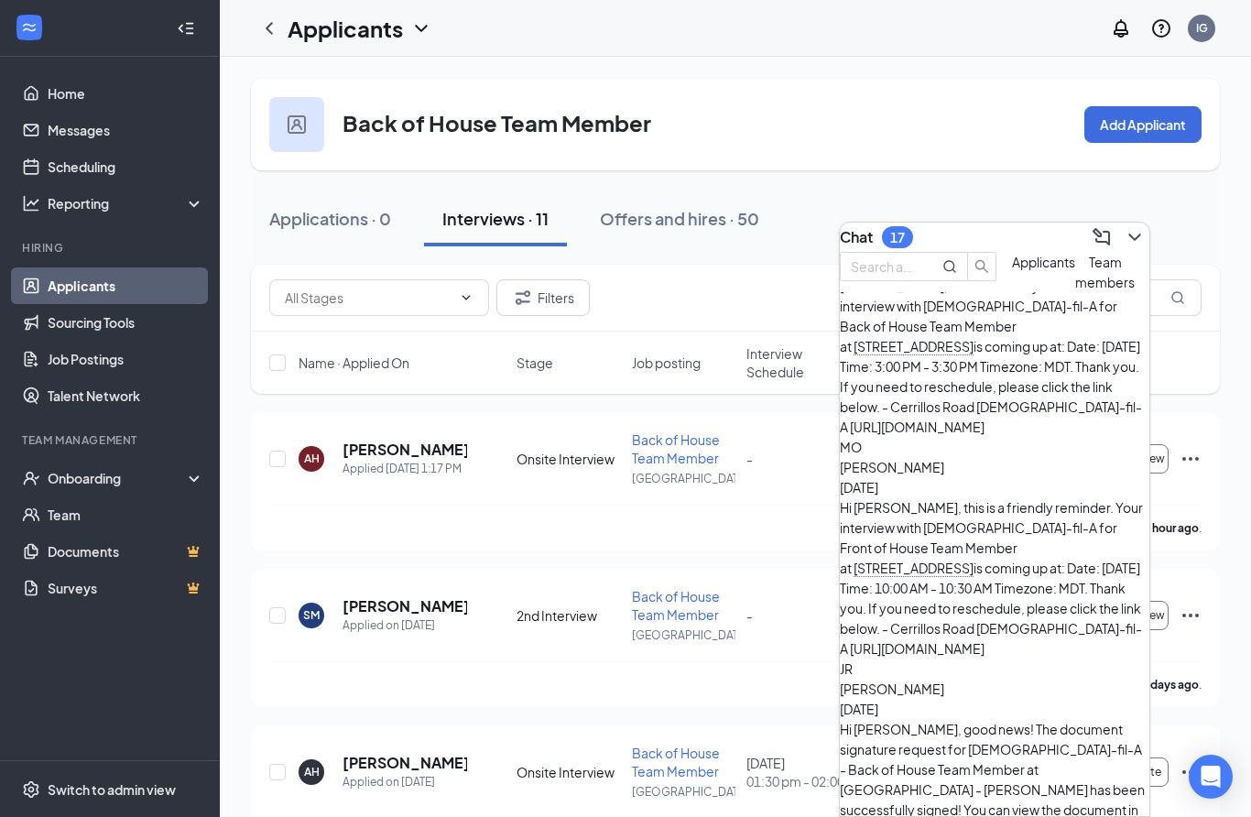
scroll to position [237, 0]
click at [1073, 153] on div "Back of House Team Member Add Applicant" at bounding box center [735, 125] width 969 height 92
click at [1120, 242] on button at bounding box center [1134, 237] width 29 height 29
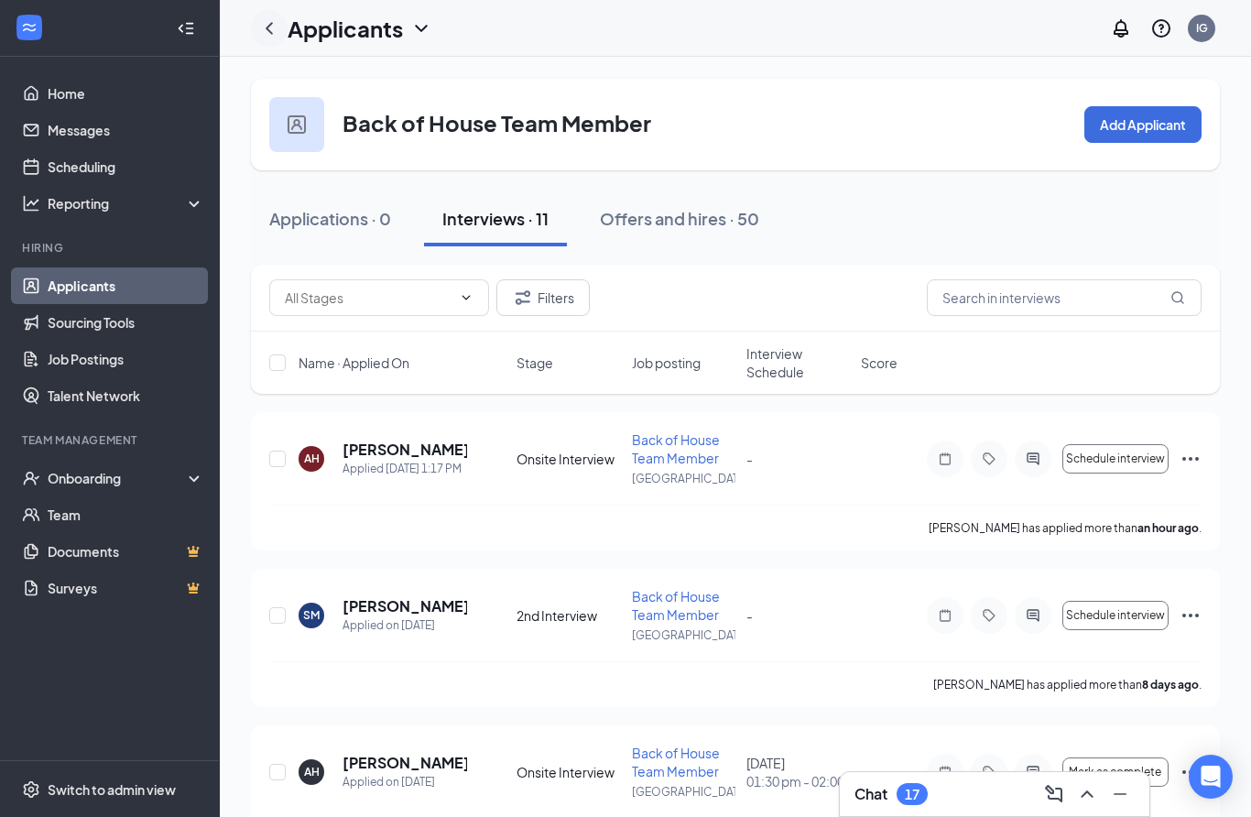
click at [261, 25] on icon "ChevronLeft" at bounding box center [269, 28] width 22 height 22
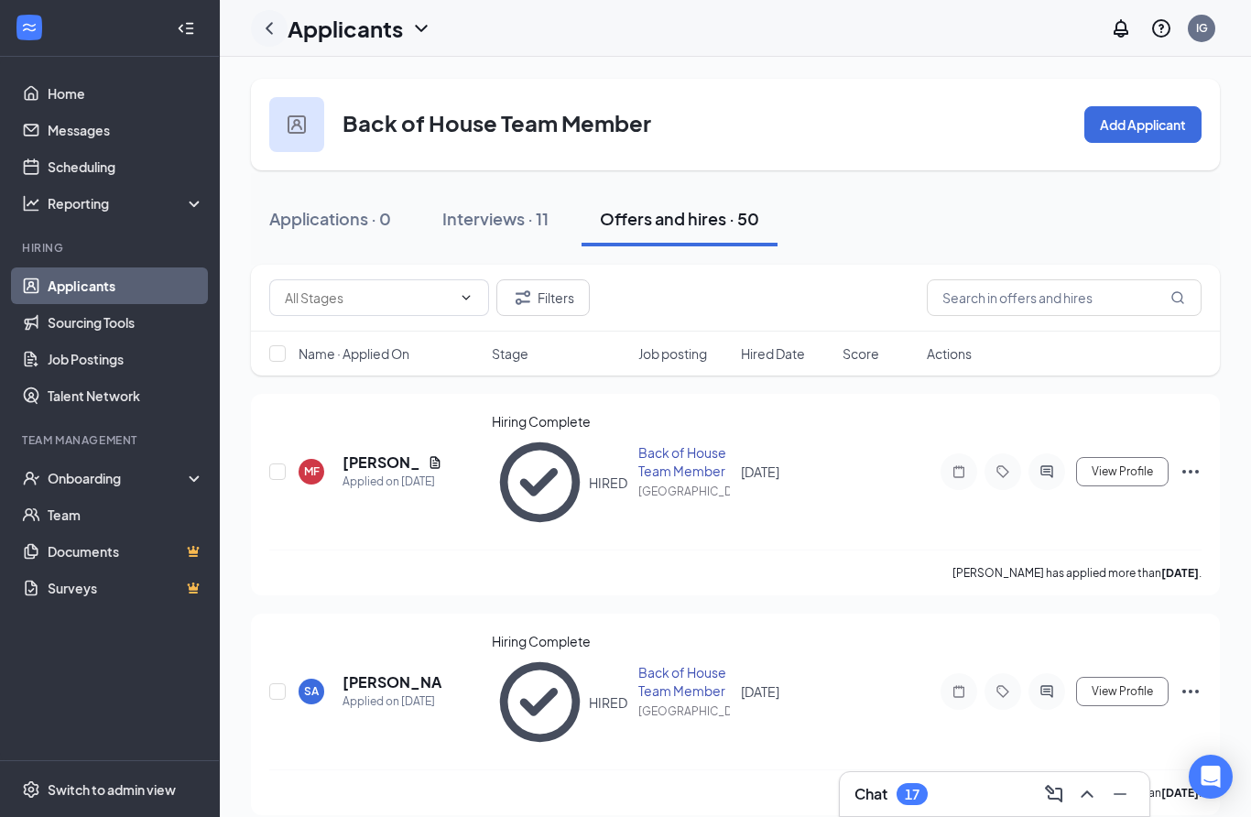
click at [277, 23] on icon "ChevronLeft" at bounding box center [269, 28] width 22 height 22
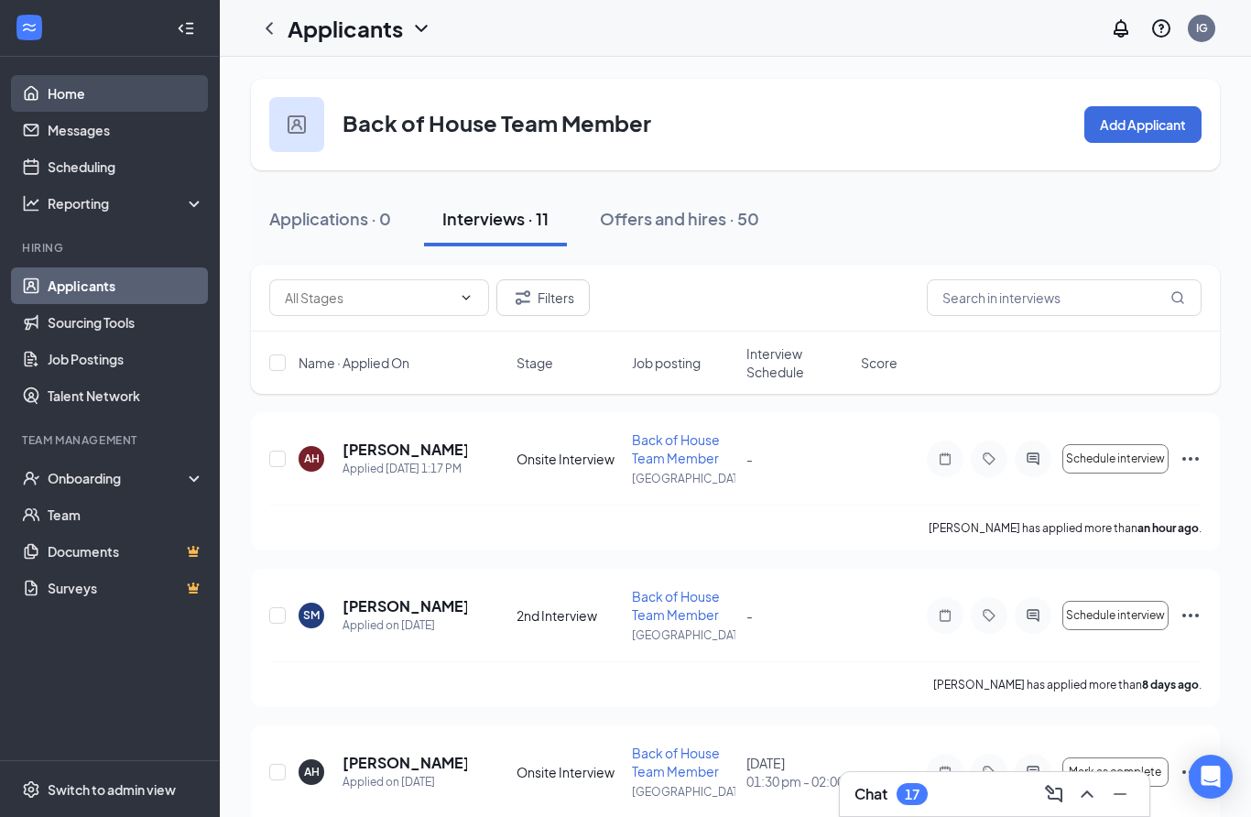
click at [156, 91] on link "Home" at bounding box center [126, 93] width 157 height 37
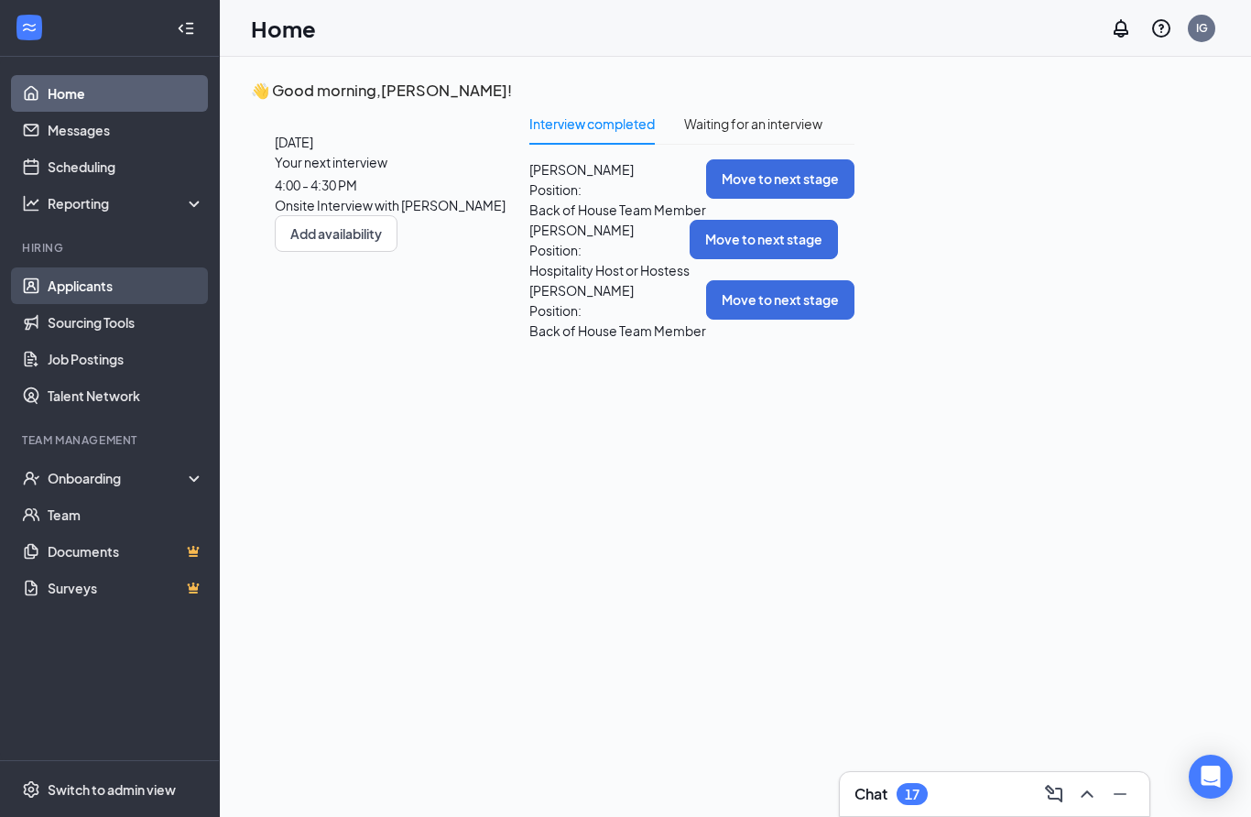
click at [120, 284] on link "Applicants" at bounding box center [126, 285] width 157 height 37
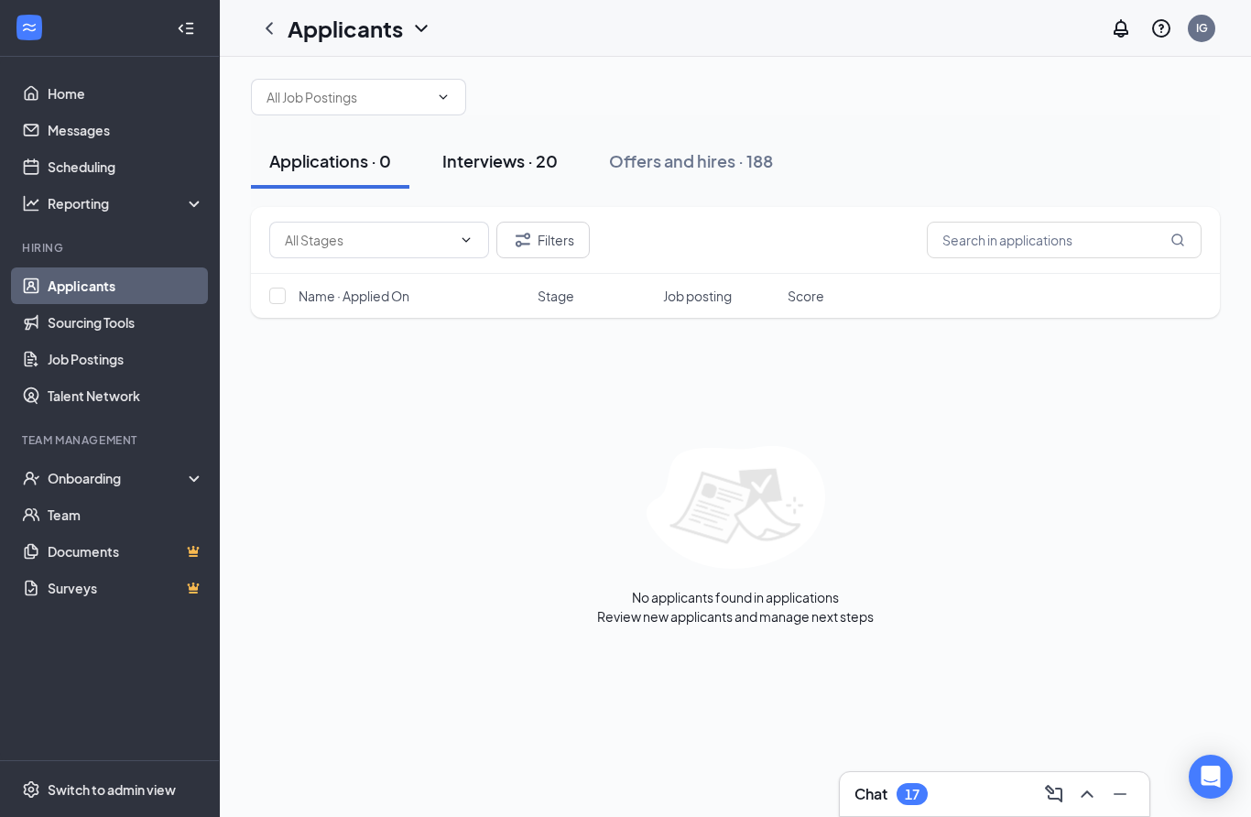
click at [527, 172] on div "Interviews · 20" at bounding box center [499, 160] width 115 height 23
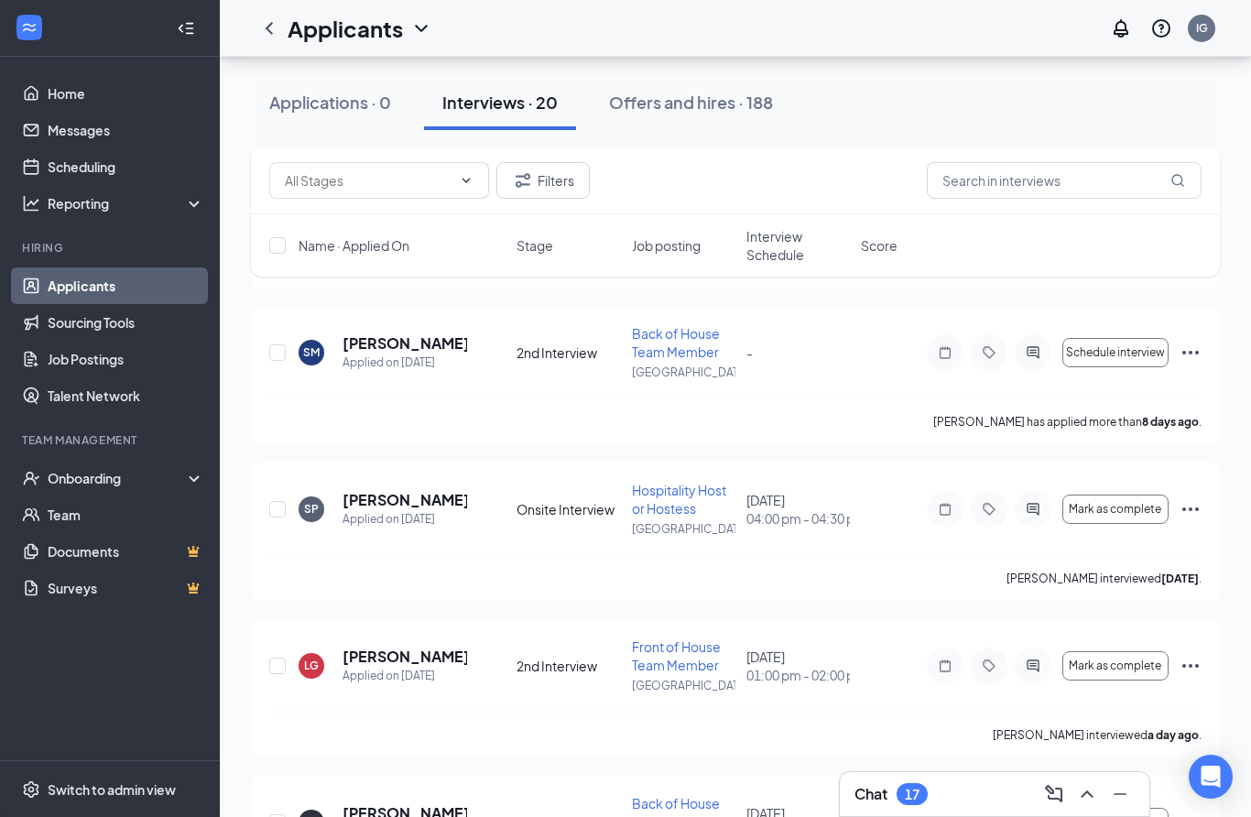
scroll to position [706, 0]
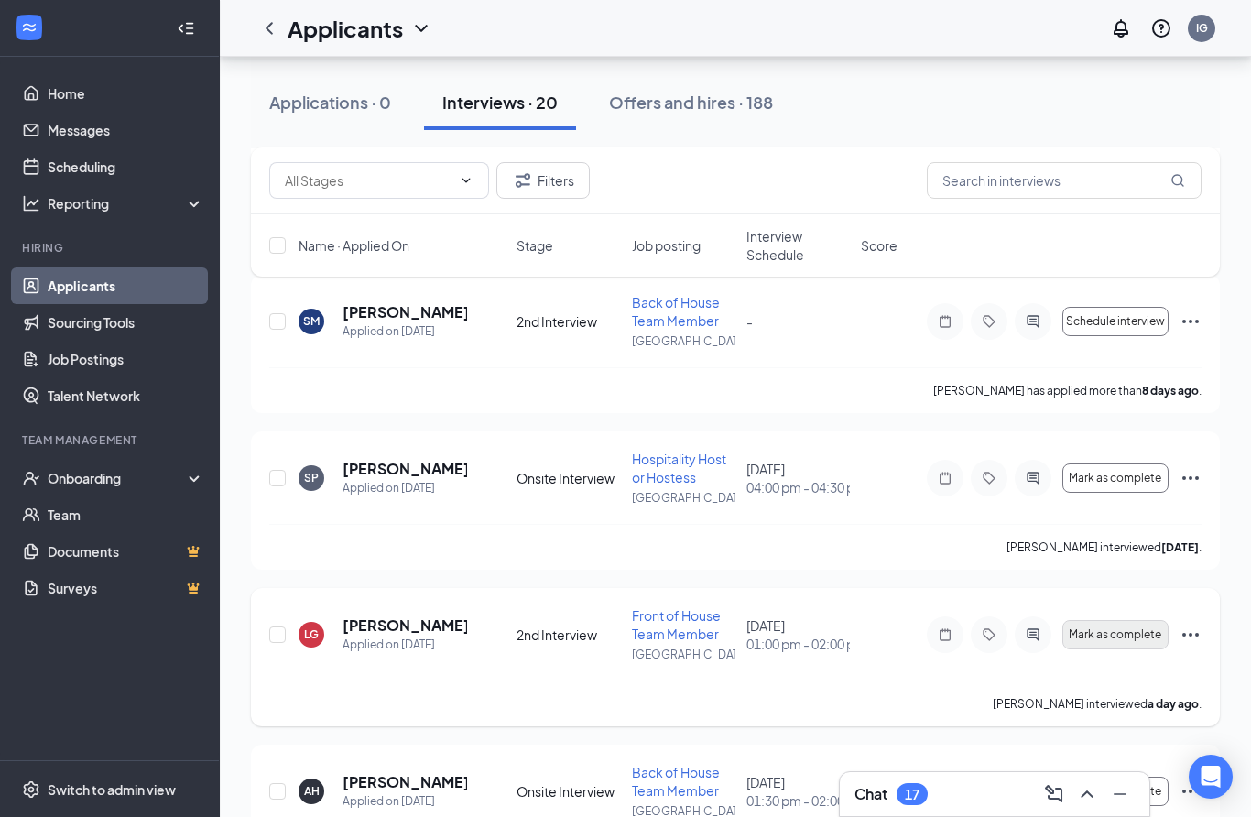
click at [1125, 641] on span "Mark as complete" at bounding box center [1115, 634] width 92 height 13
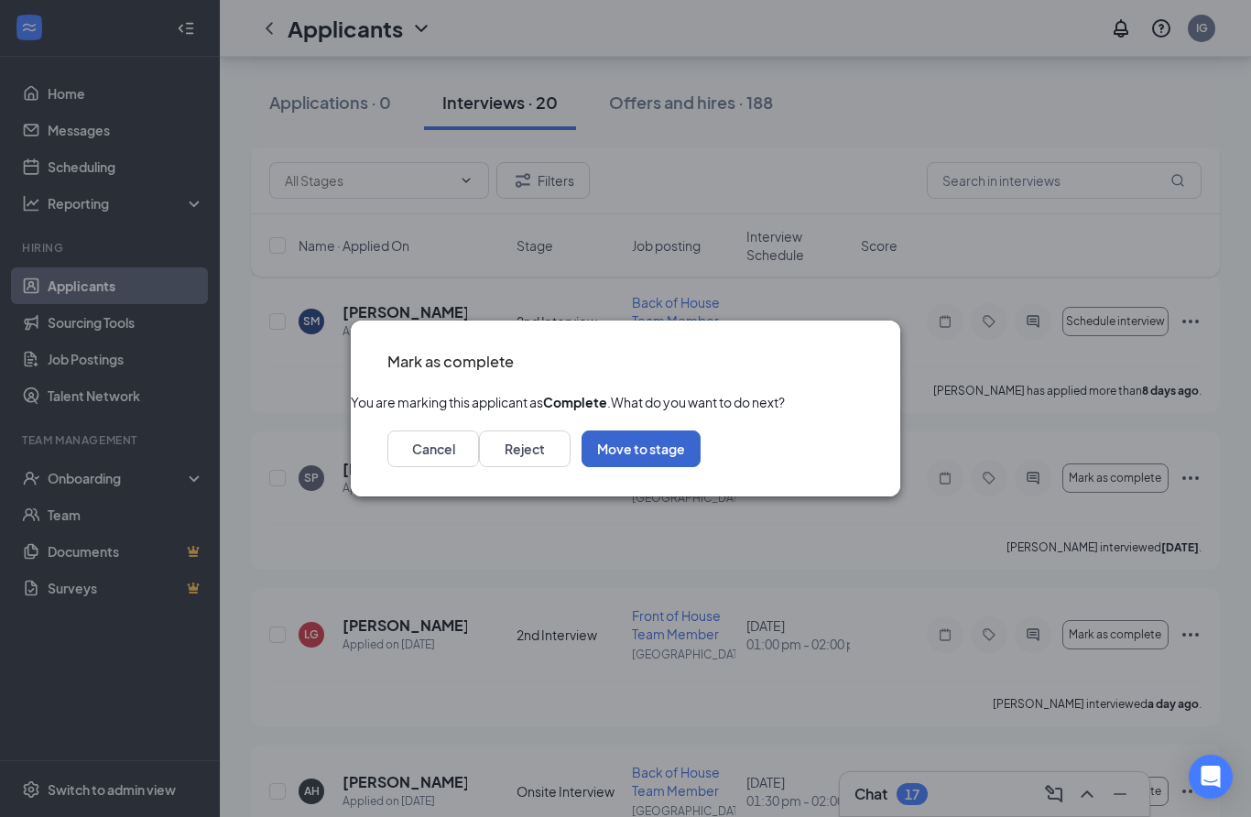
click at [701, 467] on button "Move to stage" at bounding box center [641, 448] width 119 height 37
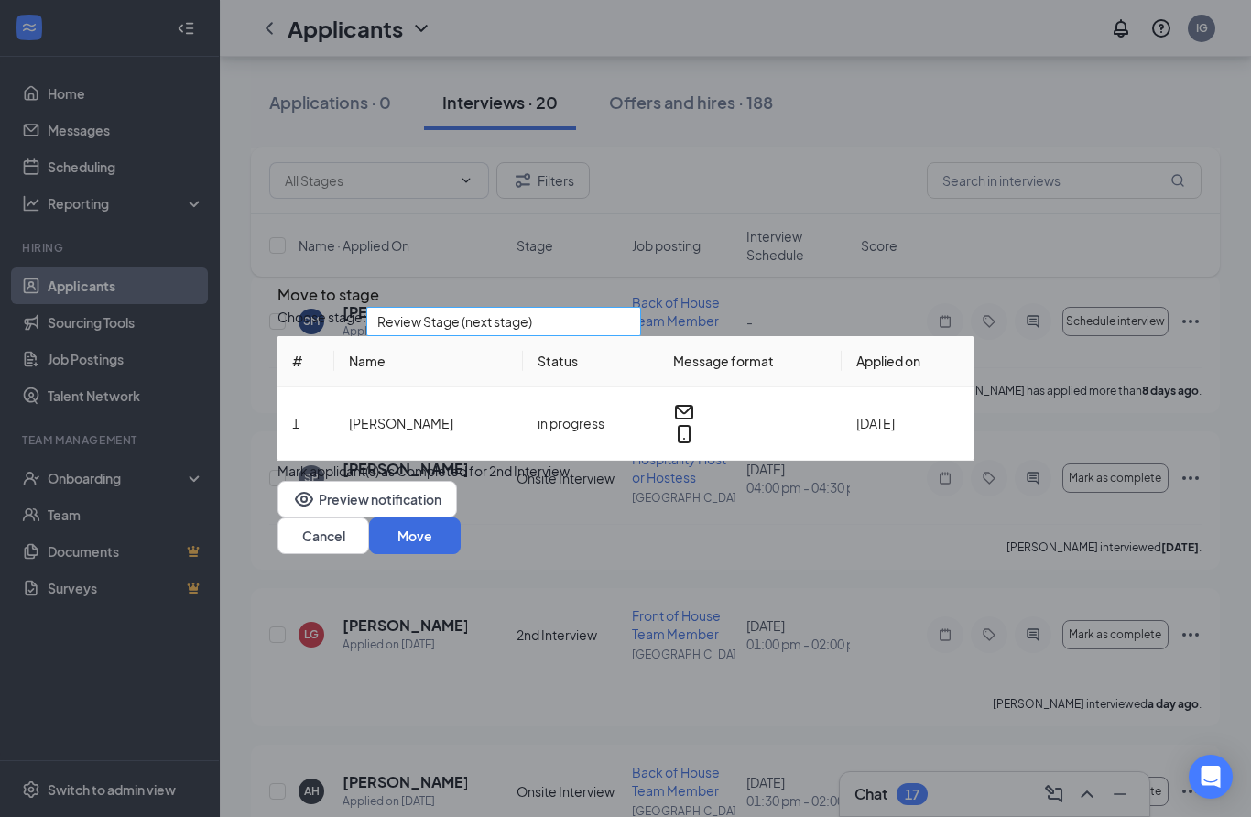
click at [602, 341] on span "Review Stage (next stage)" at bounding box center [495, 332] width 236 height 49
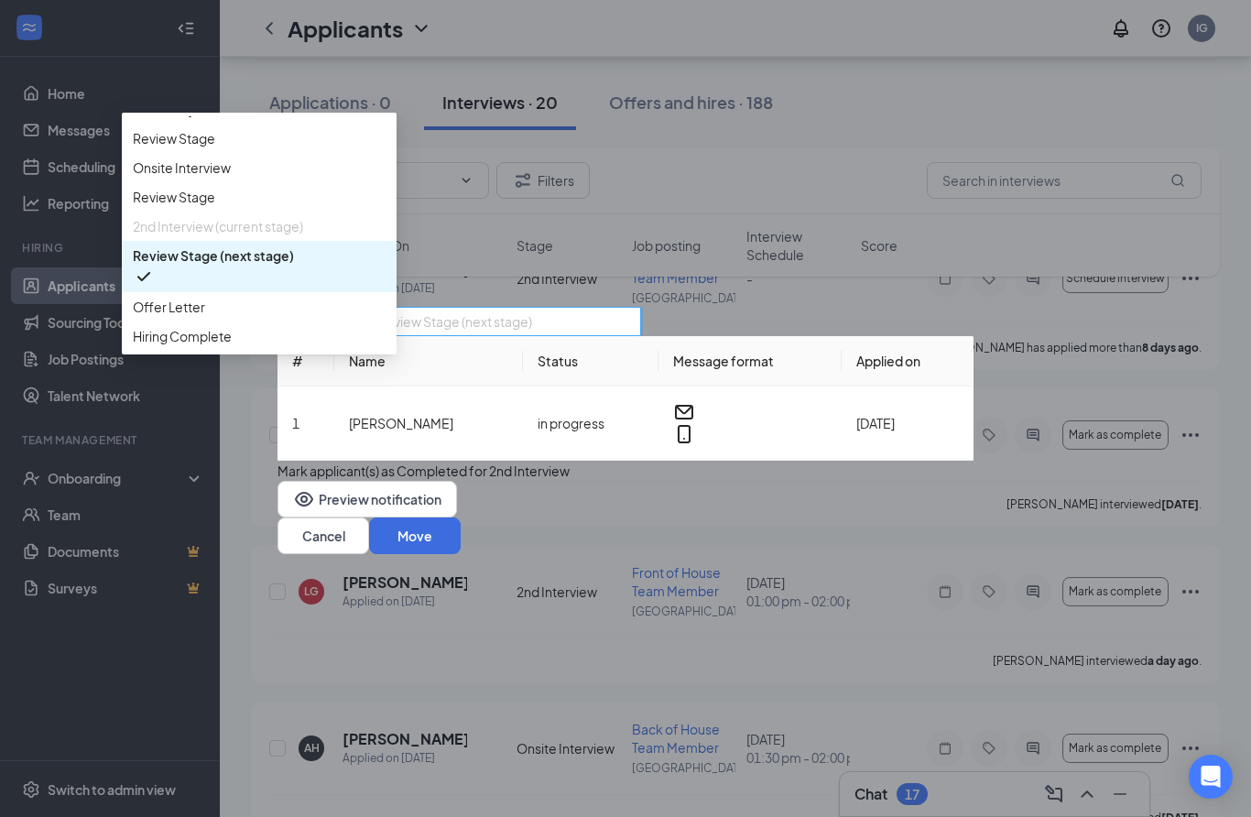
scroll to position [766, 0]
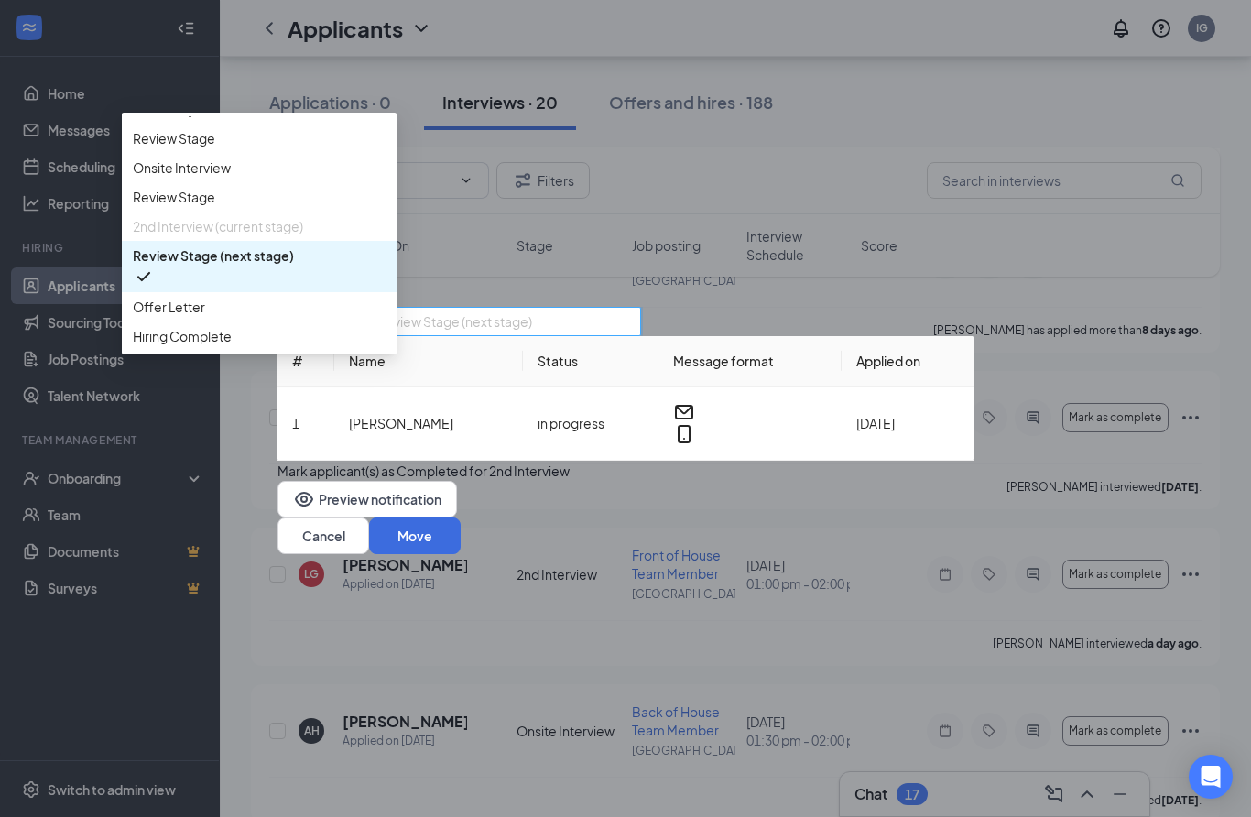
click at [889, 481] on div "Mark applicant(s) as Completed for 2nd Interview" at bounding box center [625, 471] width 696 height 20
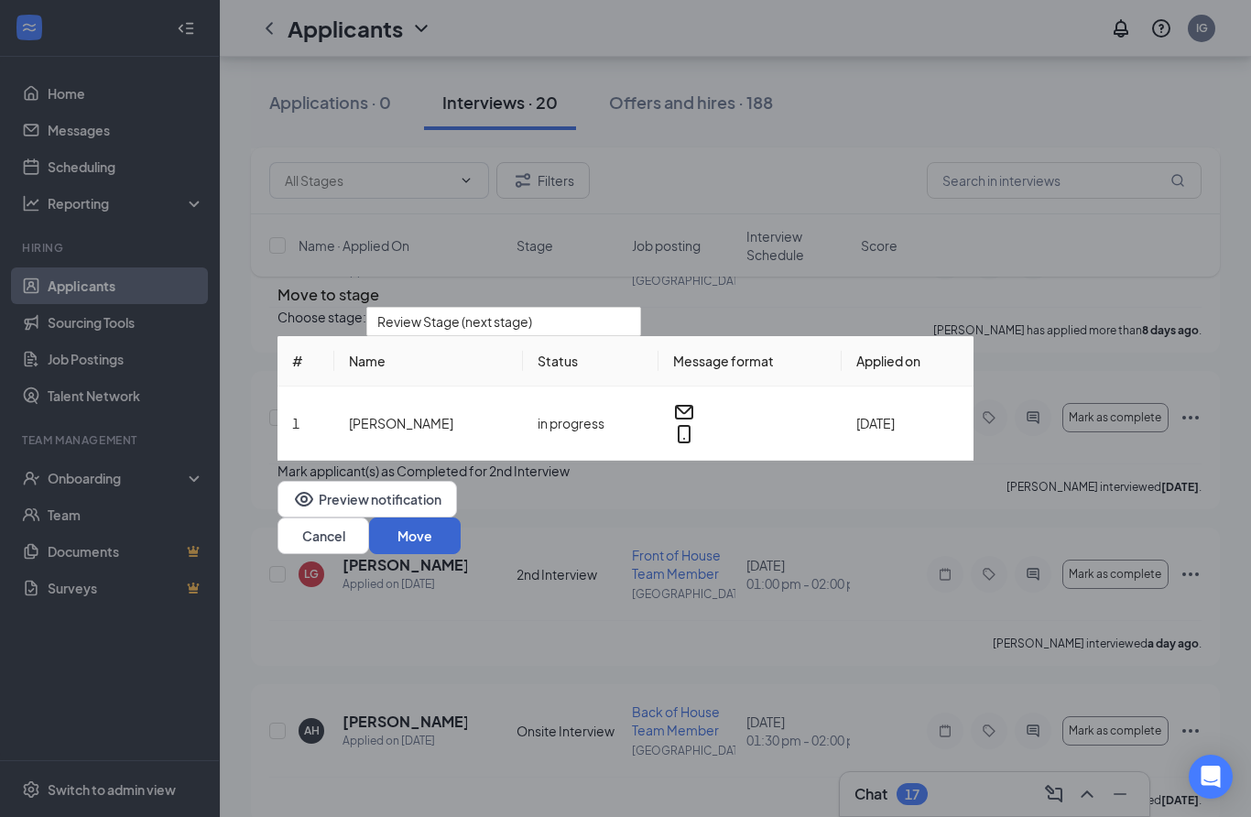
click at [461, 554] on button "Move" at bounding box center [415, 535] width 92 height 37
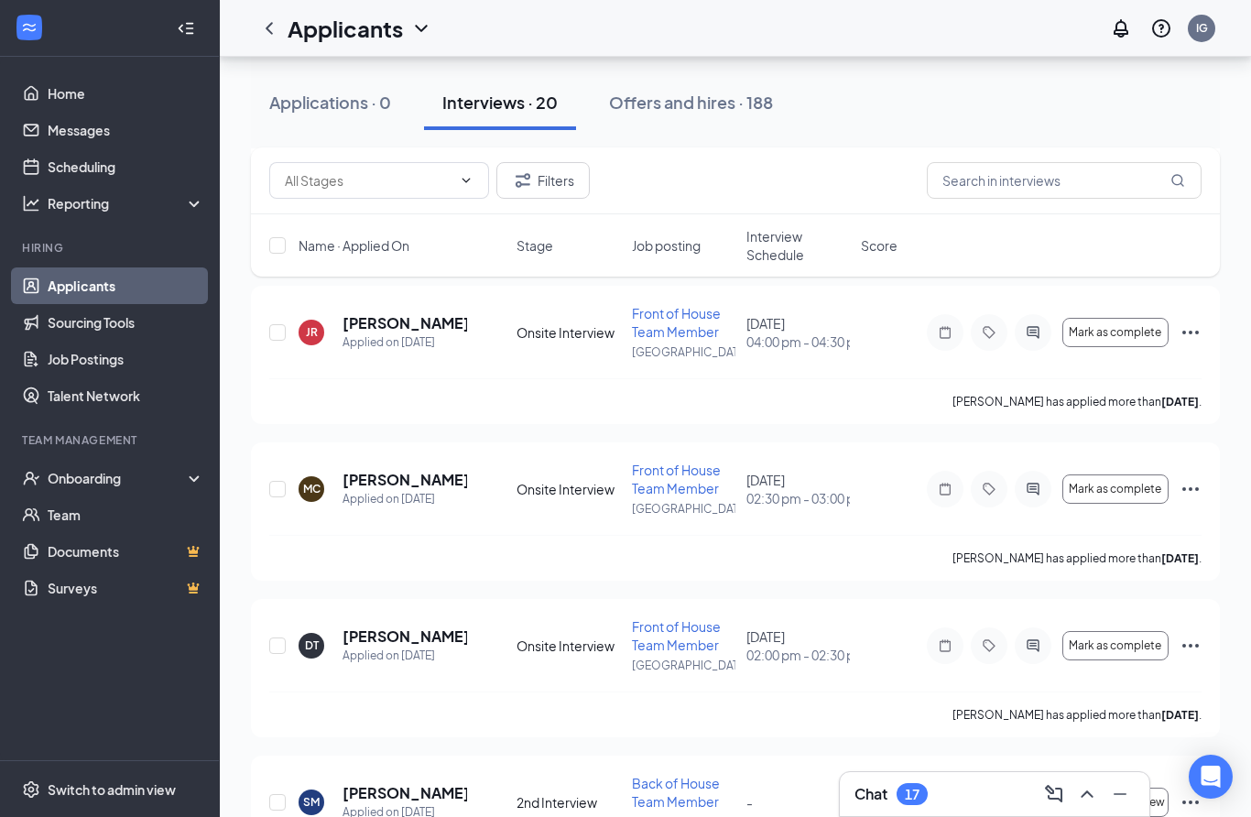
scroll to position [224, 0]
click at [368, 645] on h5 "[PERSON_NAME]" at bounding box center [404, 637] width 125 height 20
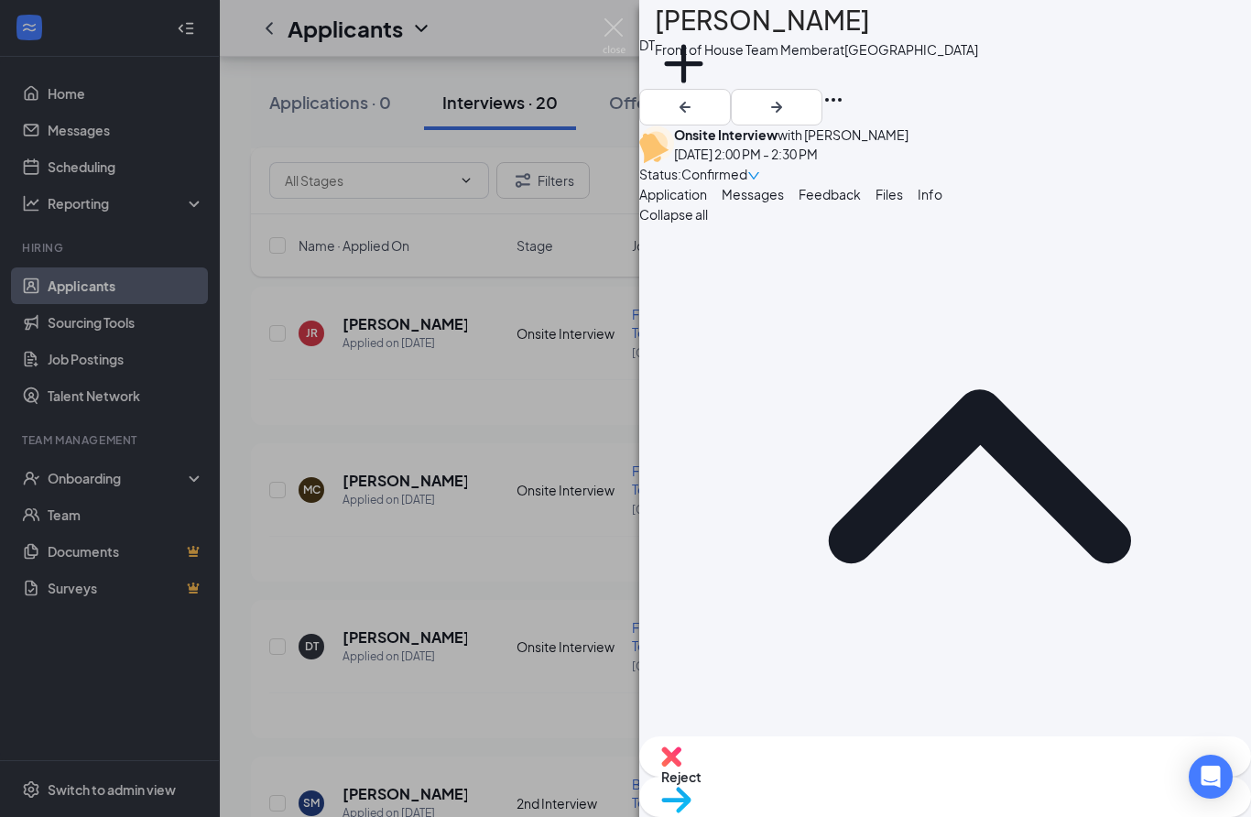
click at [218, 737] on div "DT DESTINY TRUJILLO Front of House Team Member at Cerrillos Road Add a tag Onsi…" at bounding box center [625, 408] width 1251 height 817
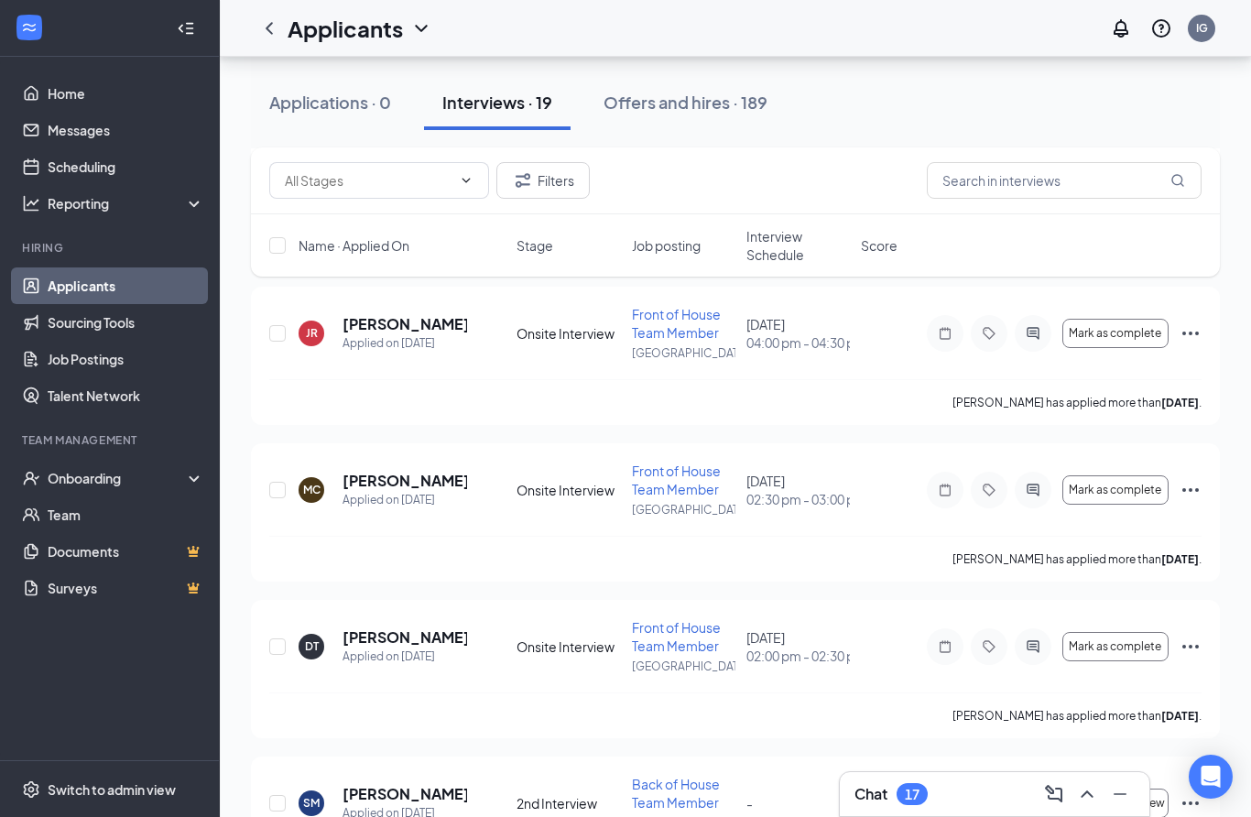
click at [0, 323] on ul "Applicants Sourcing Tools Job Postings Talent Network" at bounding box center [109, 340] width 219 height 147
